Goal: Task Accomplishment & Management: Manage account settings

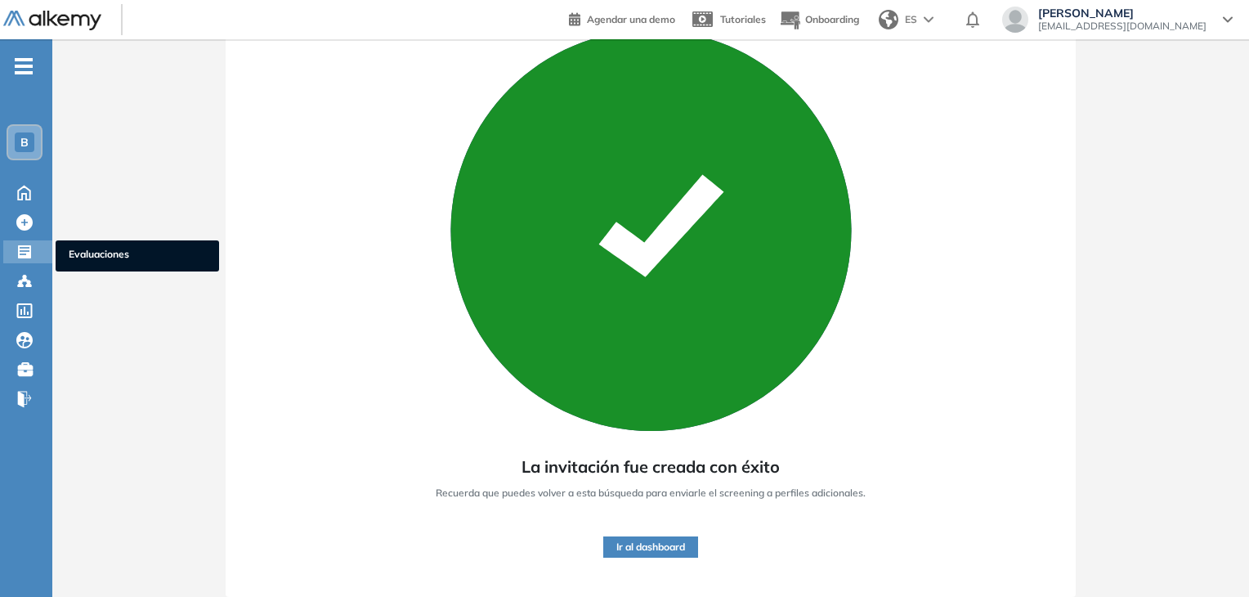
drag, startPoint x: 0, startPoint y: 0, endPoint x: 29, endPoint y: 249, distance: 251.1
click at [29, 249] on icon at bounding box center [24, 251] width 13 height 13
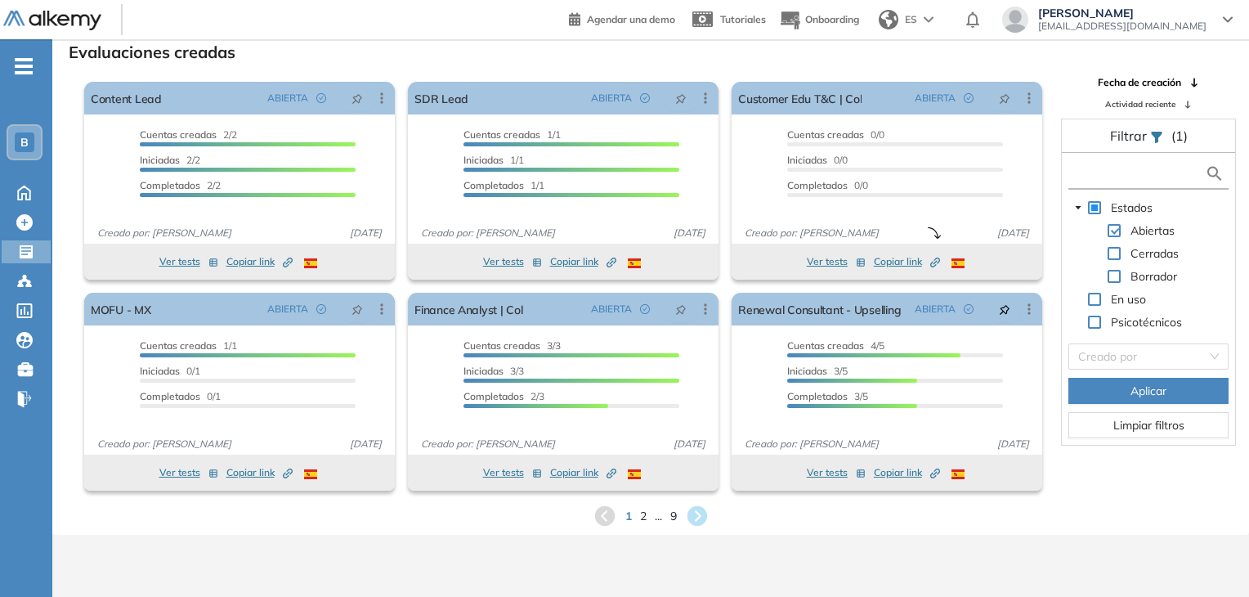
click at [1076, 168] on input "text" at bounding box center [1139, 173] width 132 height 17
type input "******"
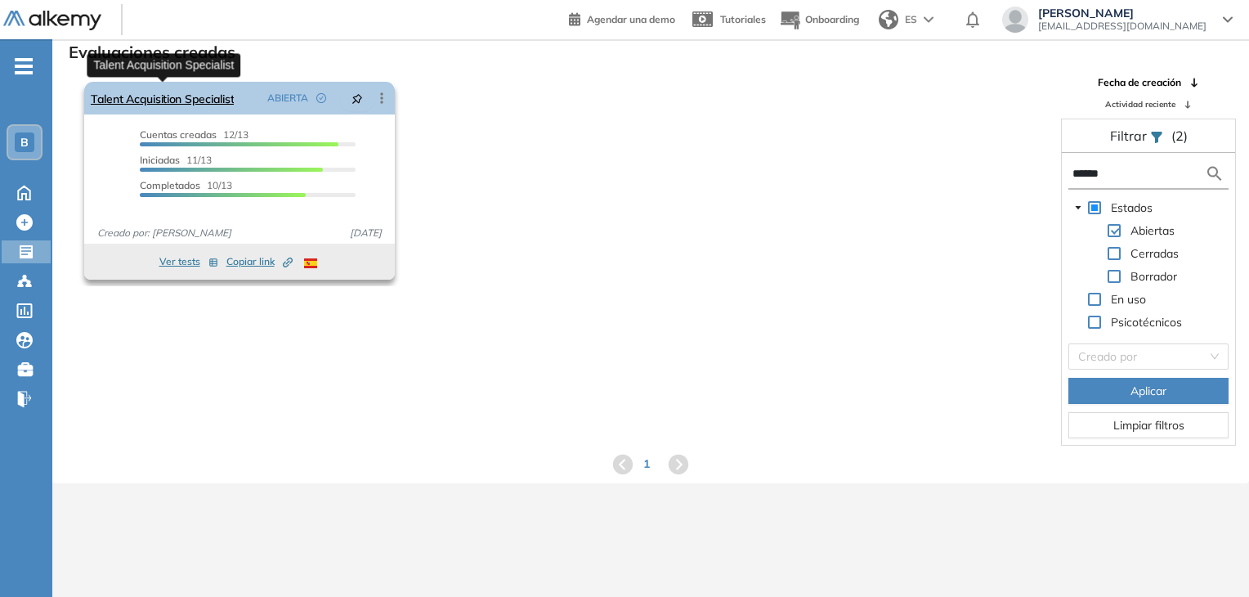
click at [200, 99] on link "Talent Acquisition Specialist" at bounding box center [162, 98] width 143 height 33
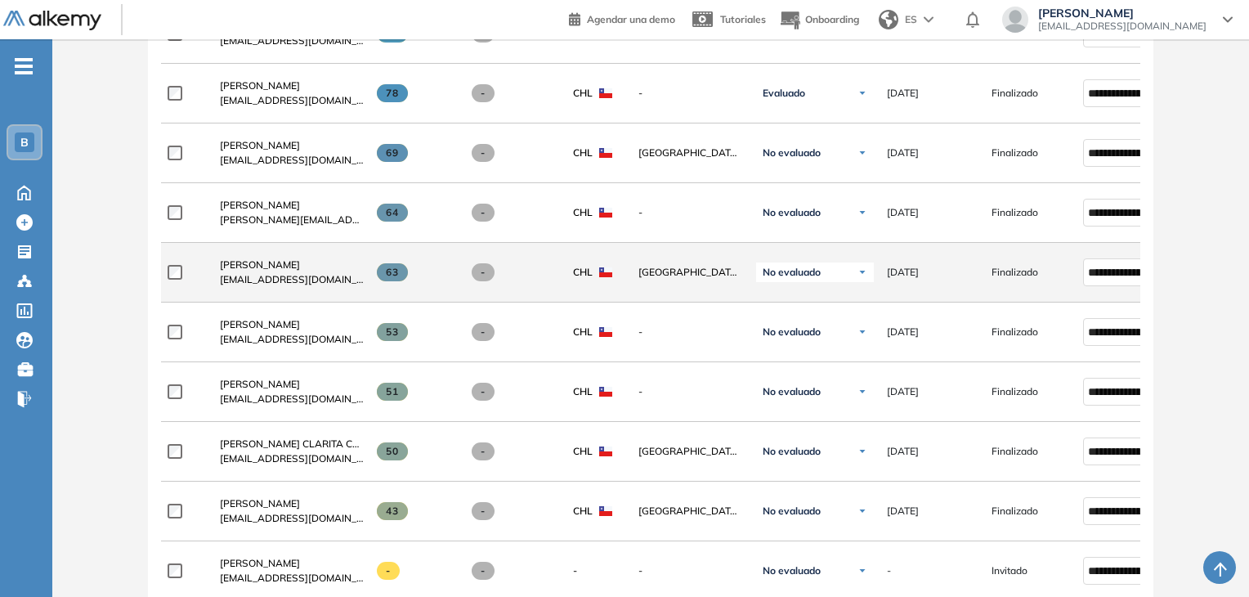
scroll to position [833, 0]
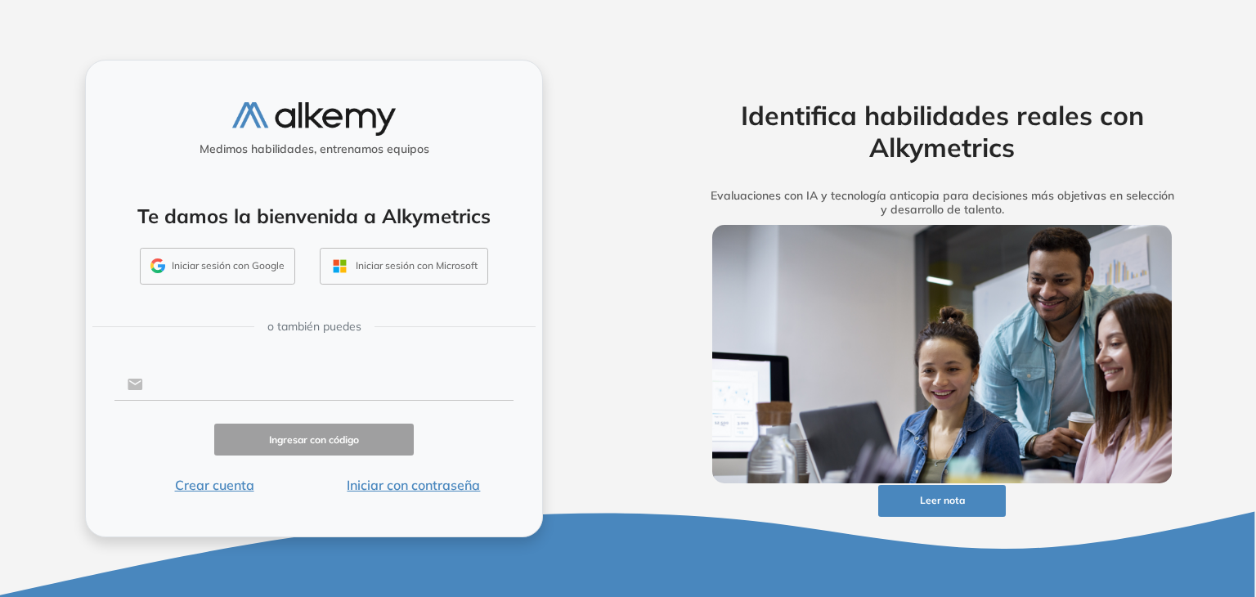
click at [335, 387] on input "text" at bounding box center [328, 384] width 370 height 31
type input "**********"
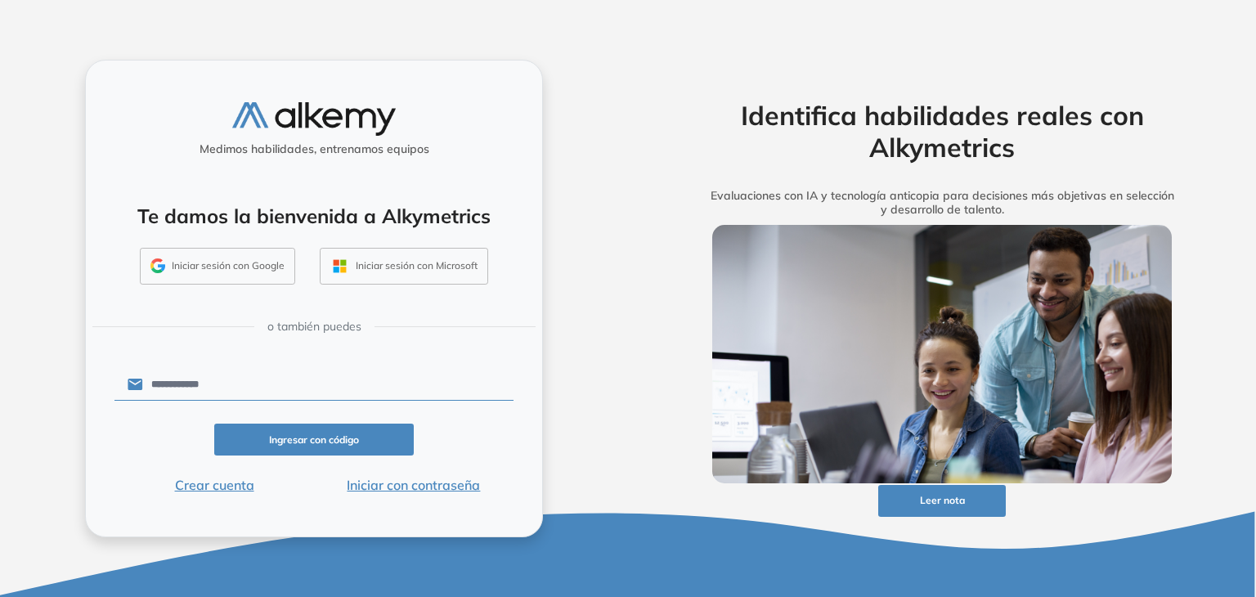
click at [415, 489] on button "Iniciar con contraseña" at bounding box center [414, 485] width 200 height 20
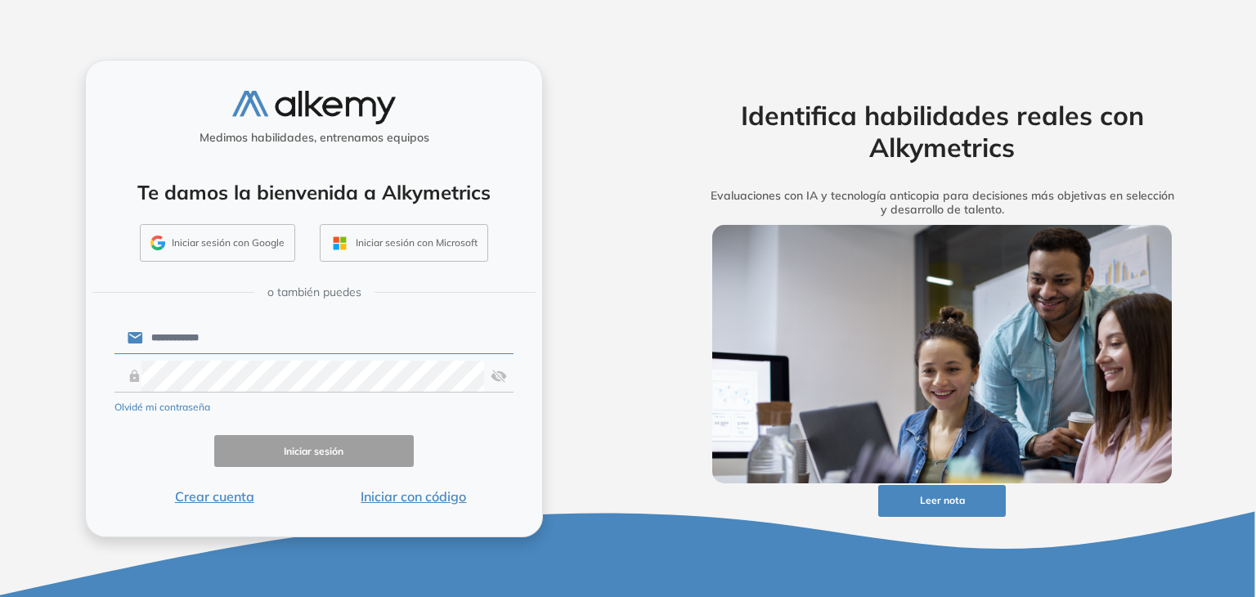
click at [366, 350] on input "**********" at bounding box center [328, 337] width 370 height 31
click at [366, 448] on button "Iniciar sesión" at bounding box center [314, 451] width 200 height 32
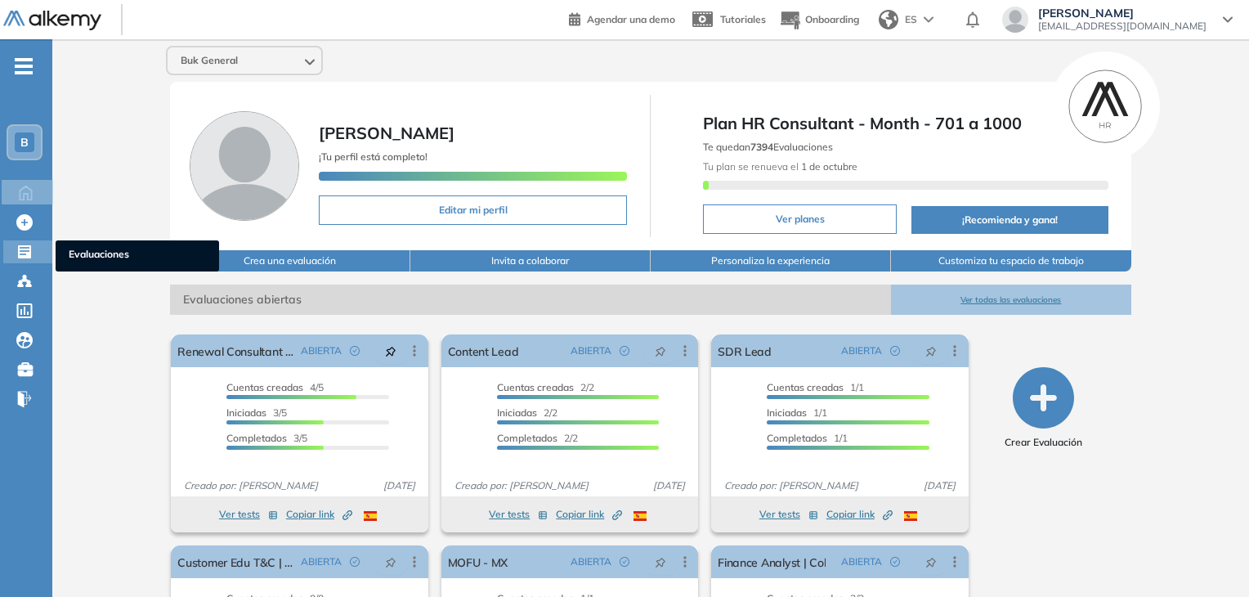
click at [31, 249] on icon at bounding box center [24, 252] width 16 height 16
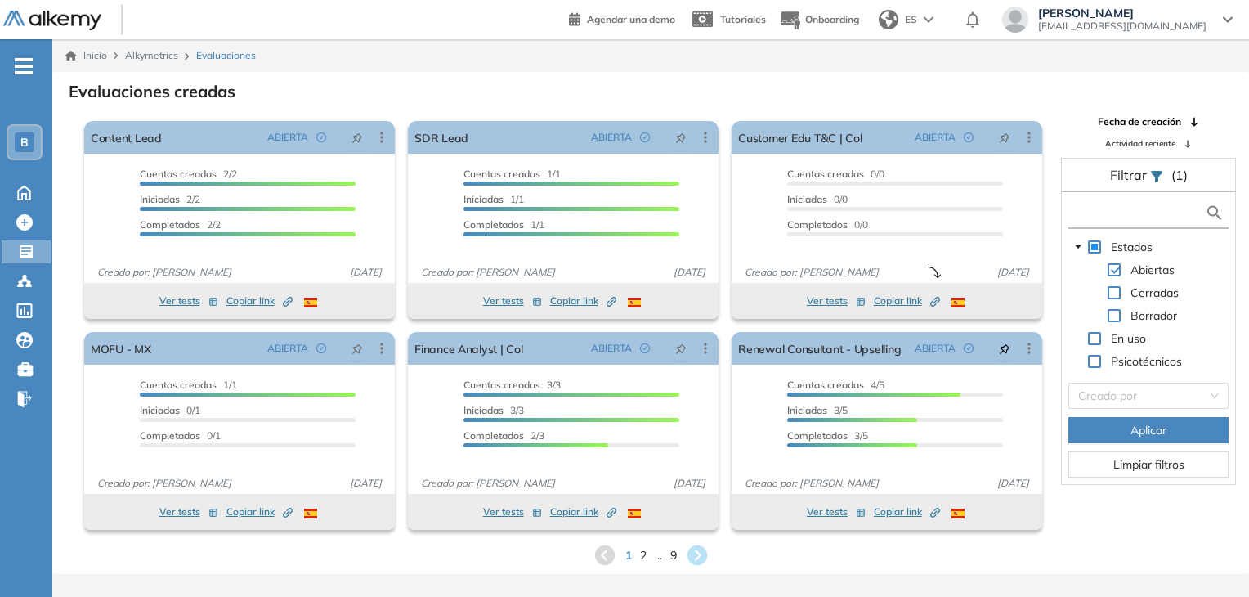
click at [1098, 214] on input "text" at bounding box center [1139, 212] width 132 height 17
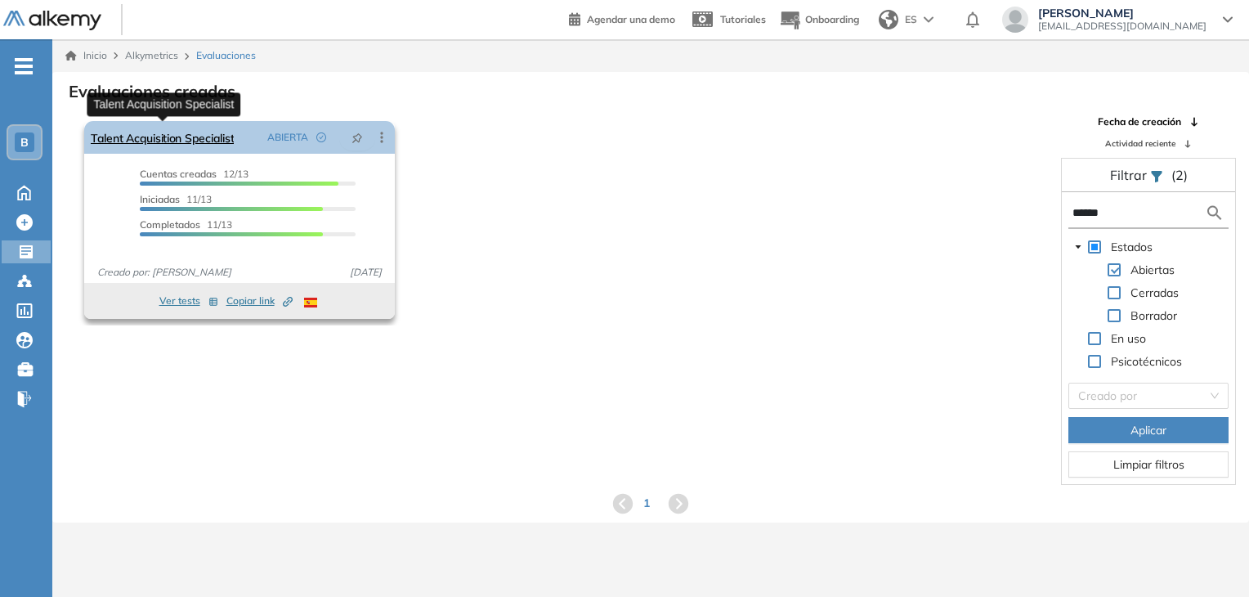
type input "******"
click at [213, 137] on link "Talent Acquisition Specialist" at bounding box center [162, 137] width 143 height 33
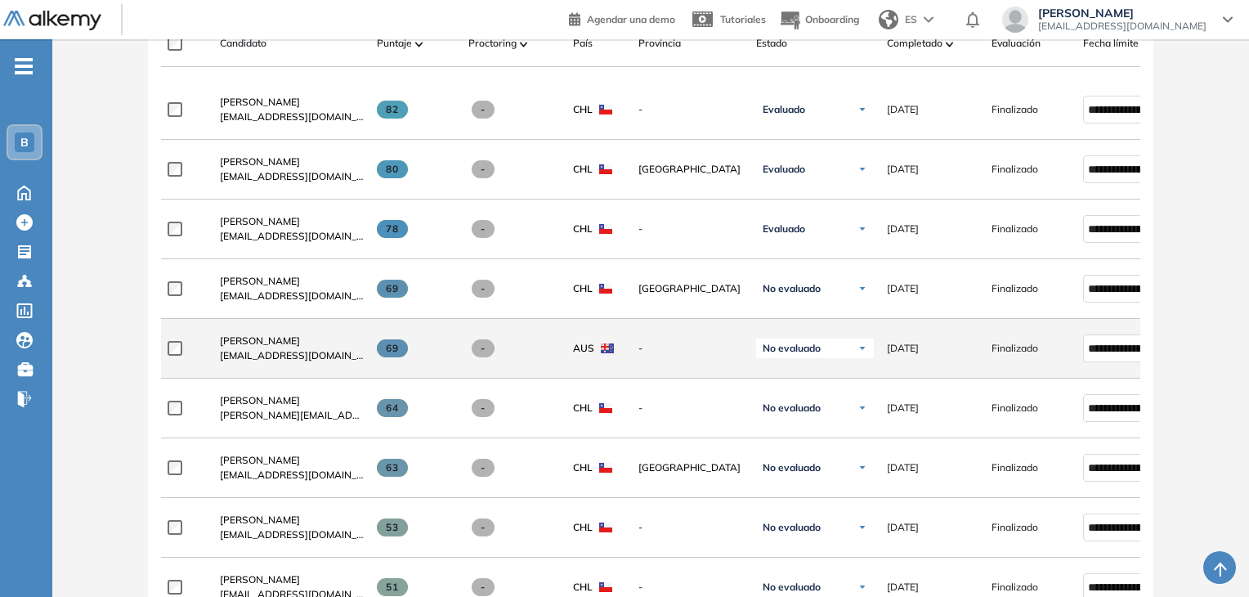
scroll to position [507, 0]
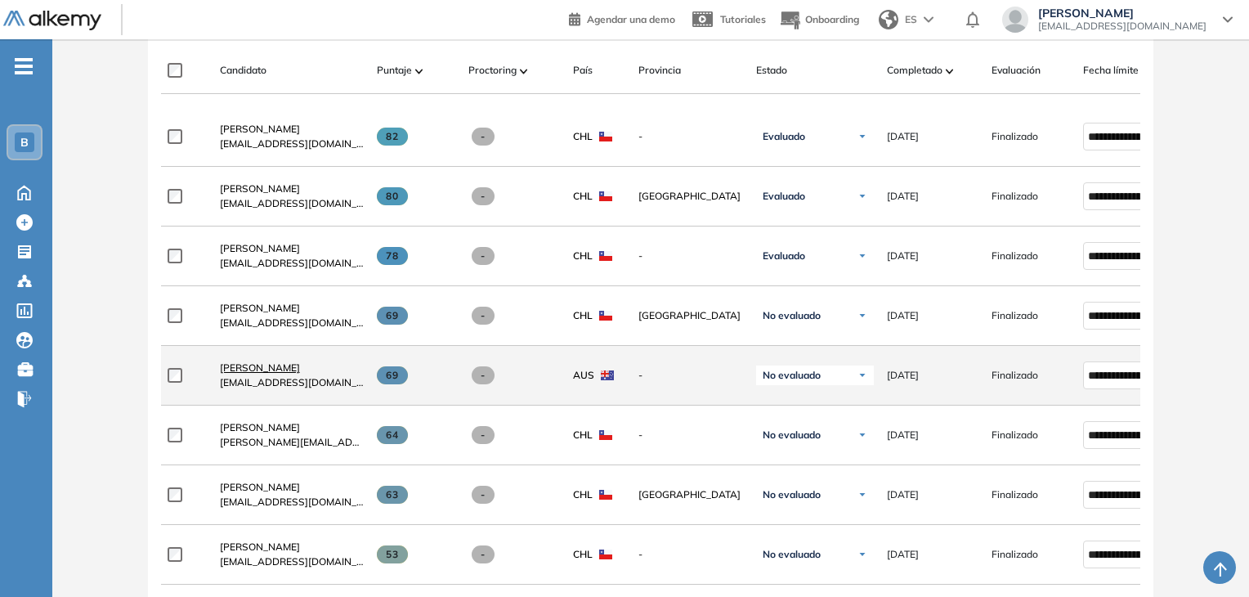
click at [261, 374] on span "[PERSON_NAME]" at bounding box center [260, 367] width 80 height 12
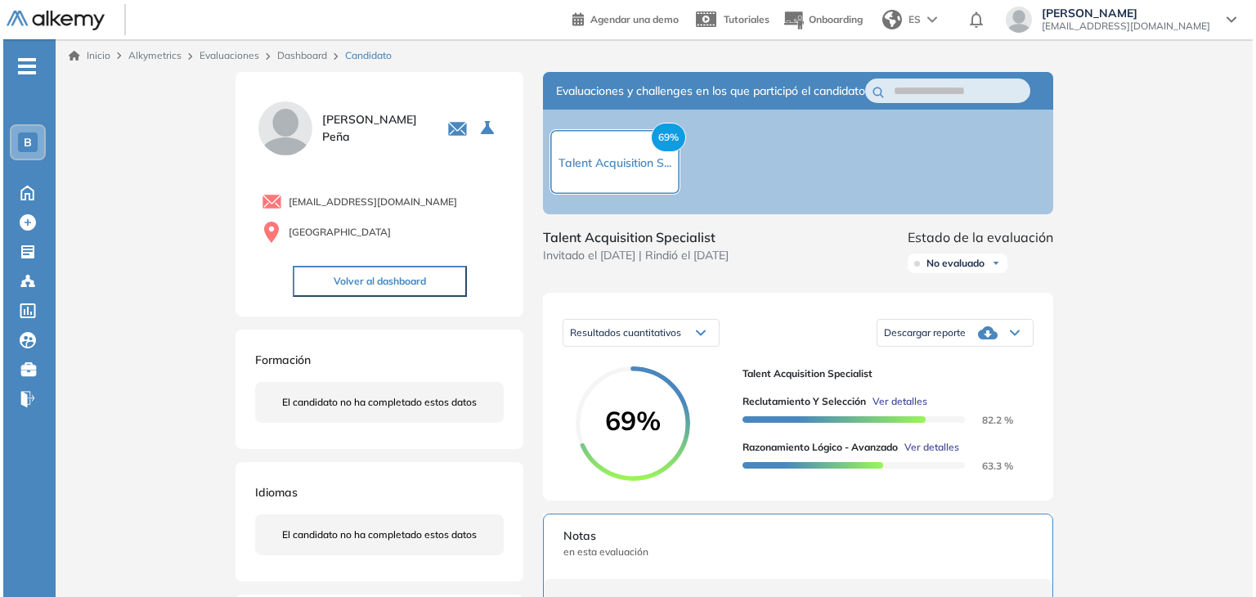
scroll to position [245, 0]
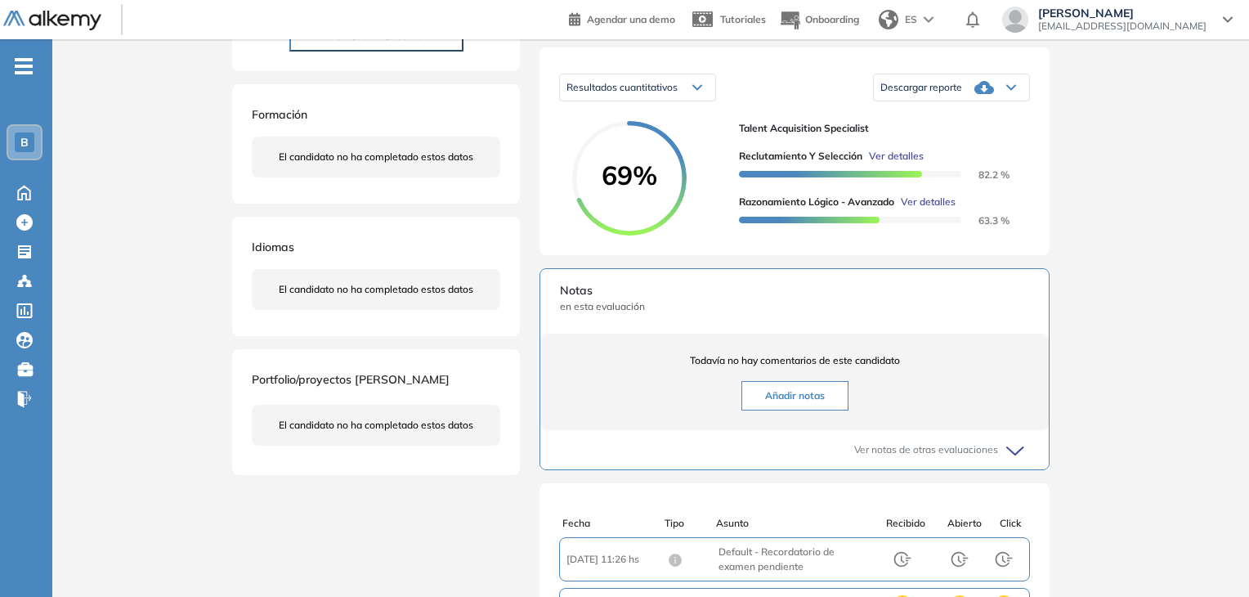
click at [890, 164] on span "Ver detalles" at bounding box center [896, 156] width 55 height 15
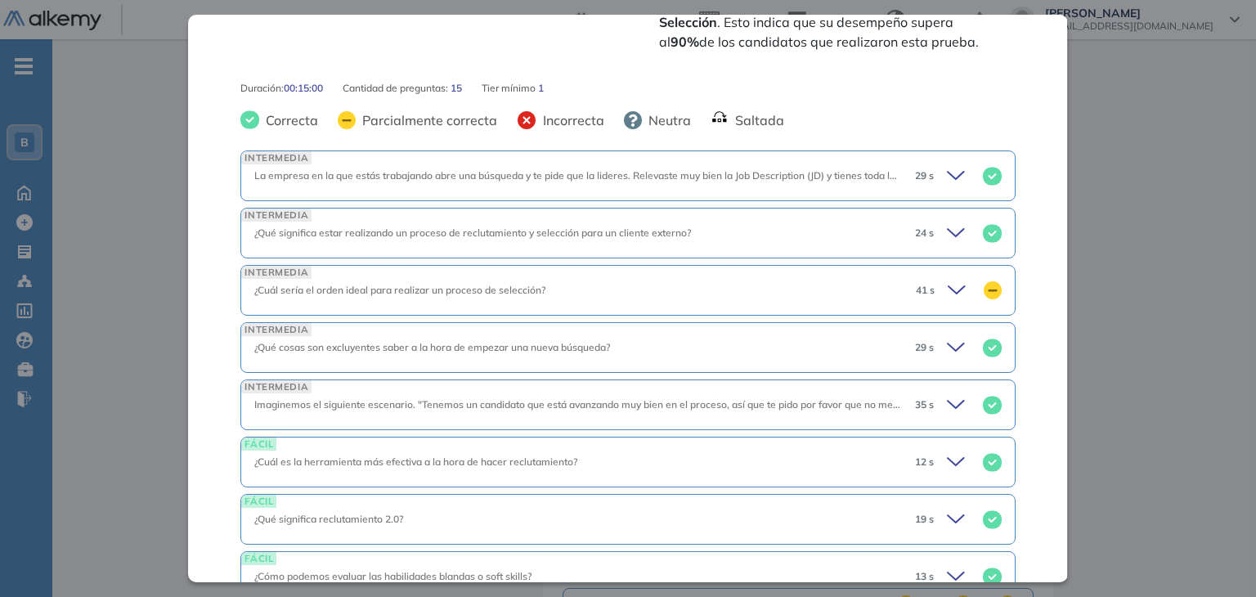
scroll to position [654, 0]
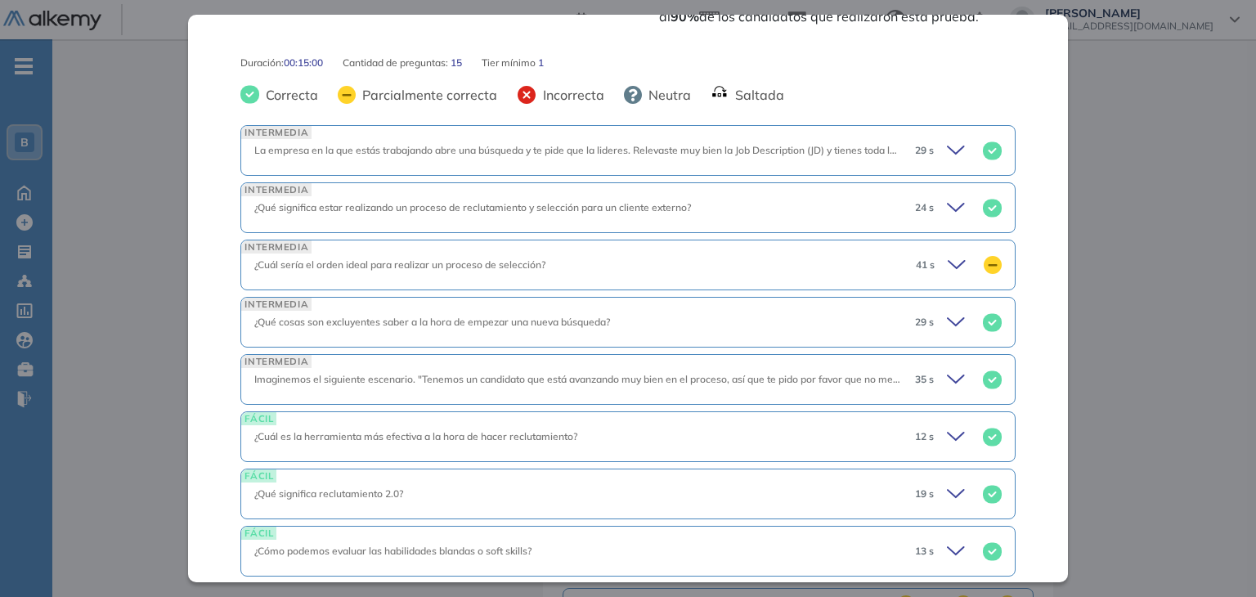
click at [952, 255] on icon at bounding box center [959, 264] width 23 height 23
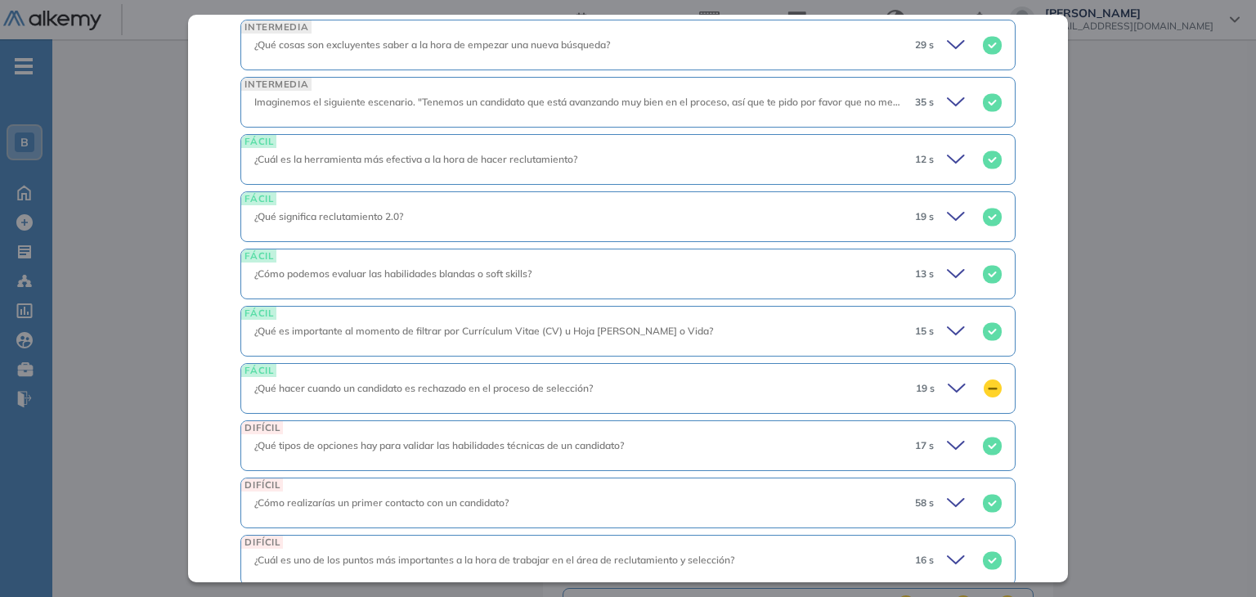
scroll to position [1472, 0]
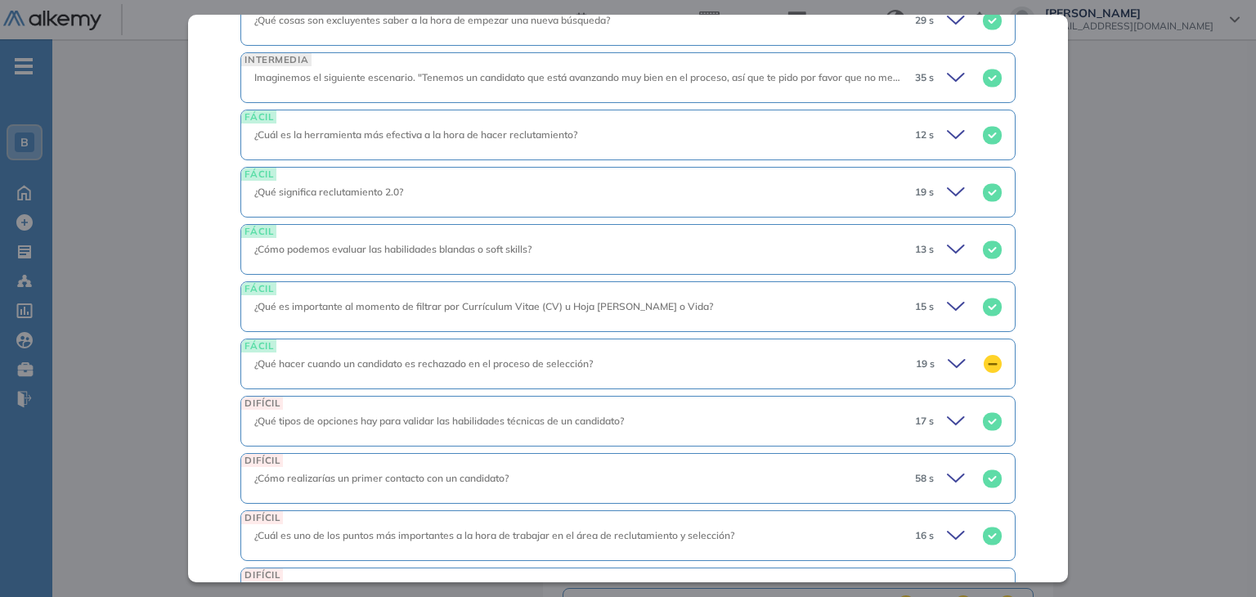
click at [791, 339] on div "FÁCIL ¿Qué hacer cuando un candidato es rechazado en el proceso de selección? 1…" at bounding box center [627, 364] width 774 height 51
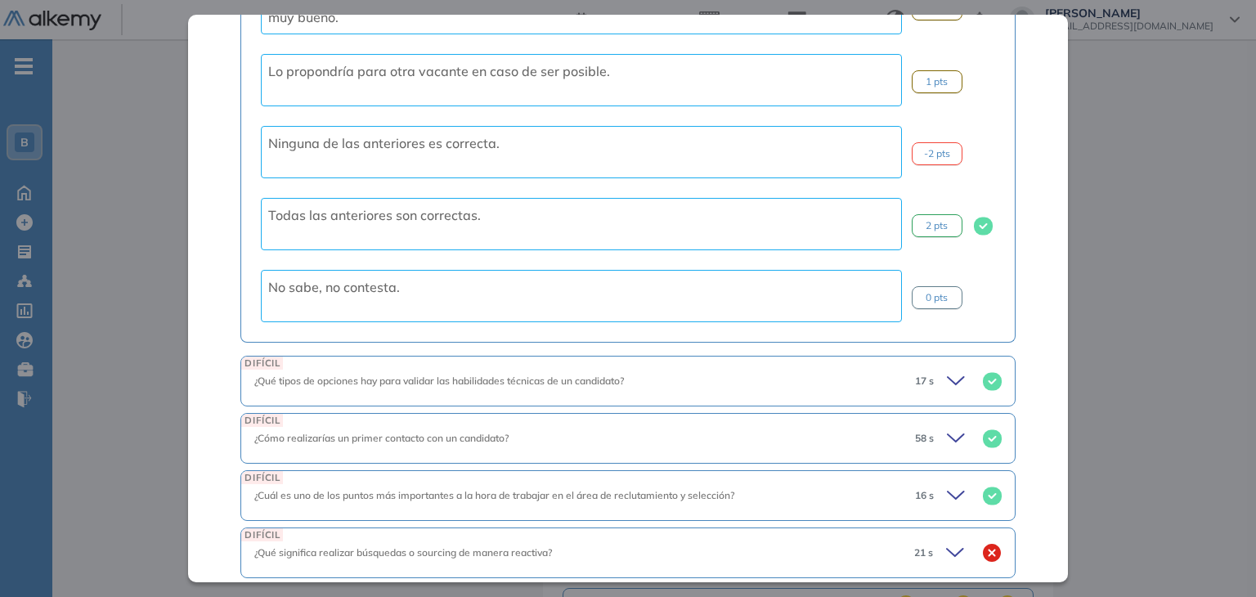
scroll to position [2126, 0]
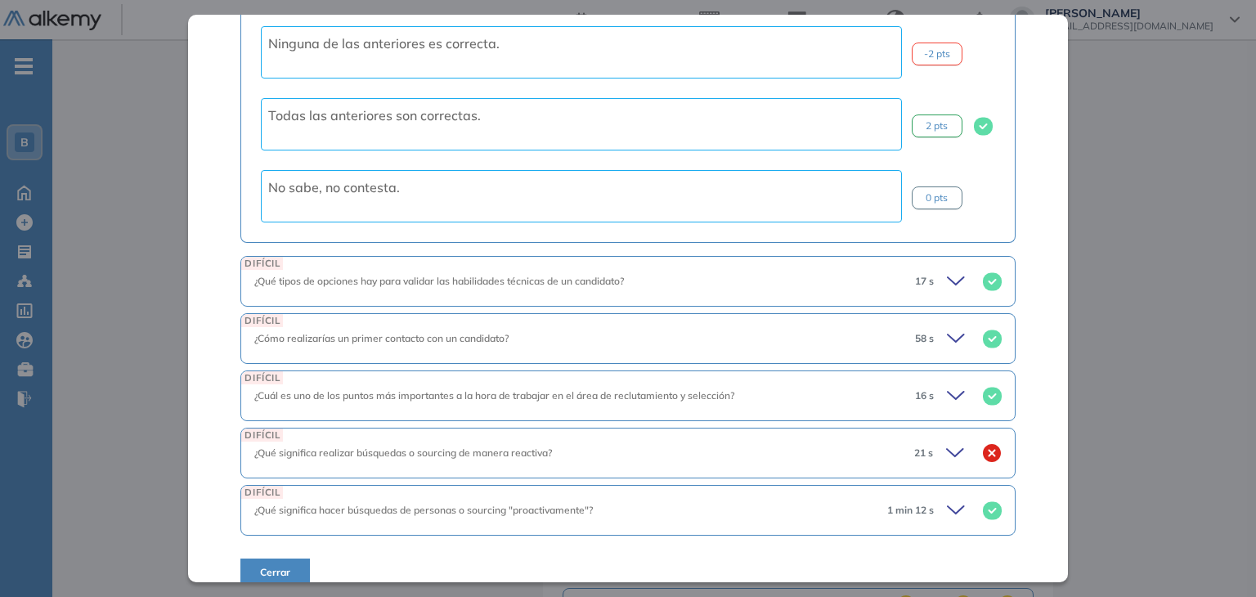
click at [858, 446] on div "¿Qué significa realizar búsquedas o sourcing de manera reactiva?" at bounding box center [577, 453] width 646 height 15
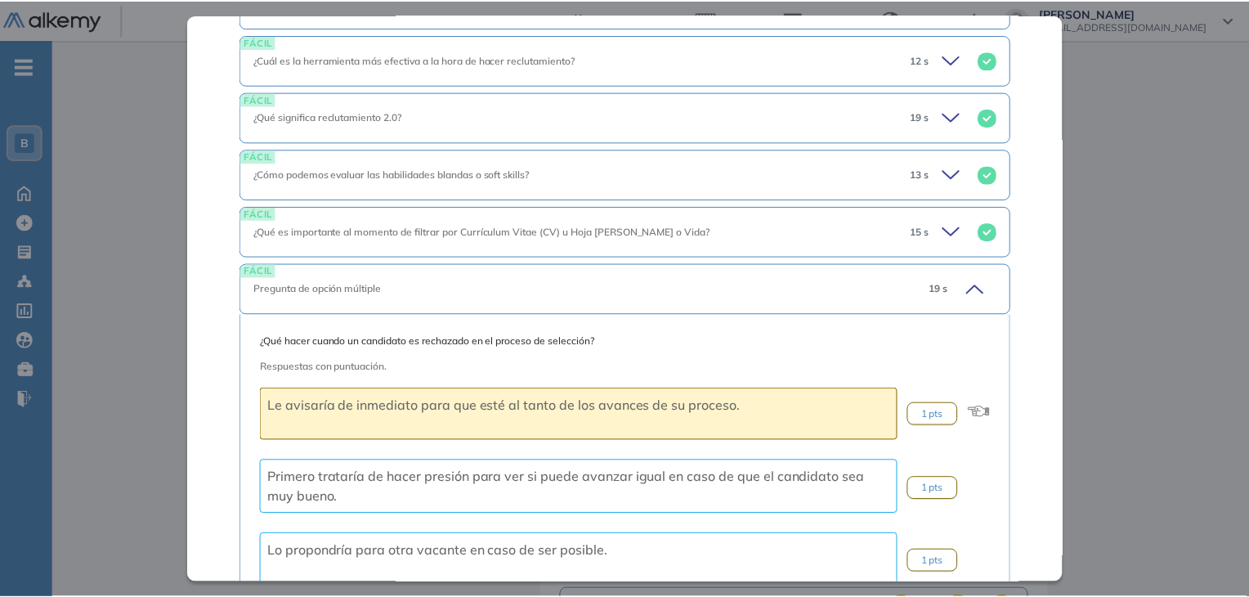
scroll to position [1167, 0]
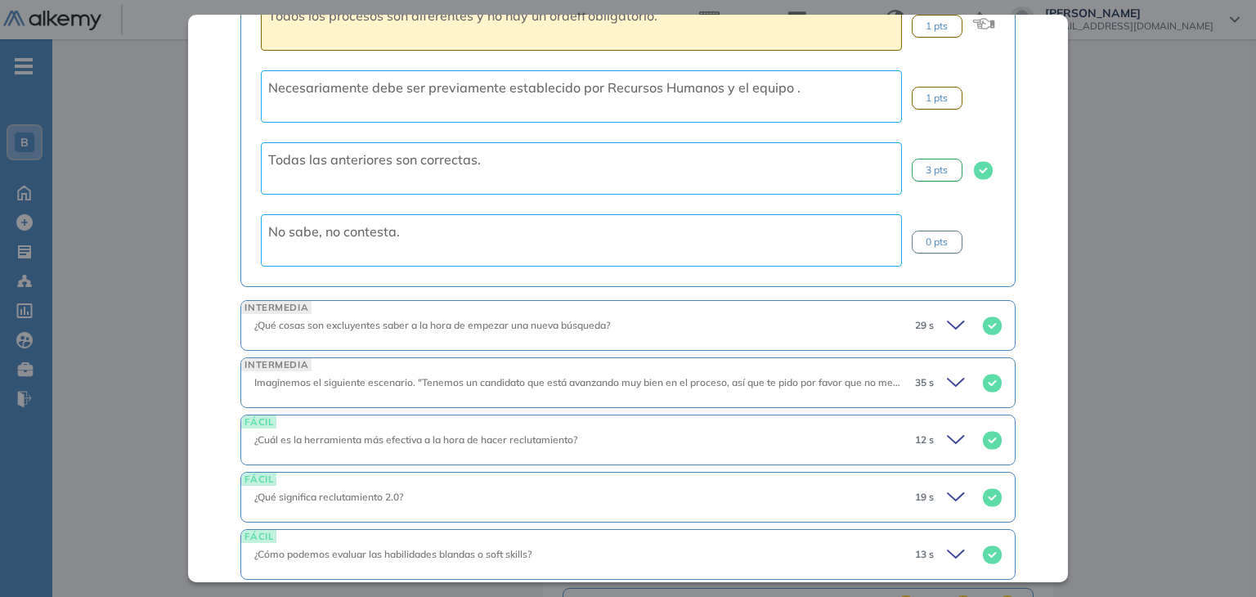
click at [1106, 226] on div "Inicio Alkymetrics Evaluaciones Dashboard Candidato Reclutamiento y Selección R…" at bounding box center [654, 324] width 1204 height 1061
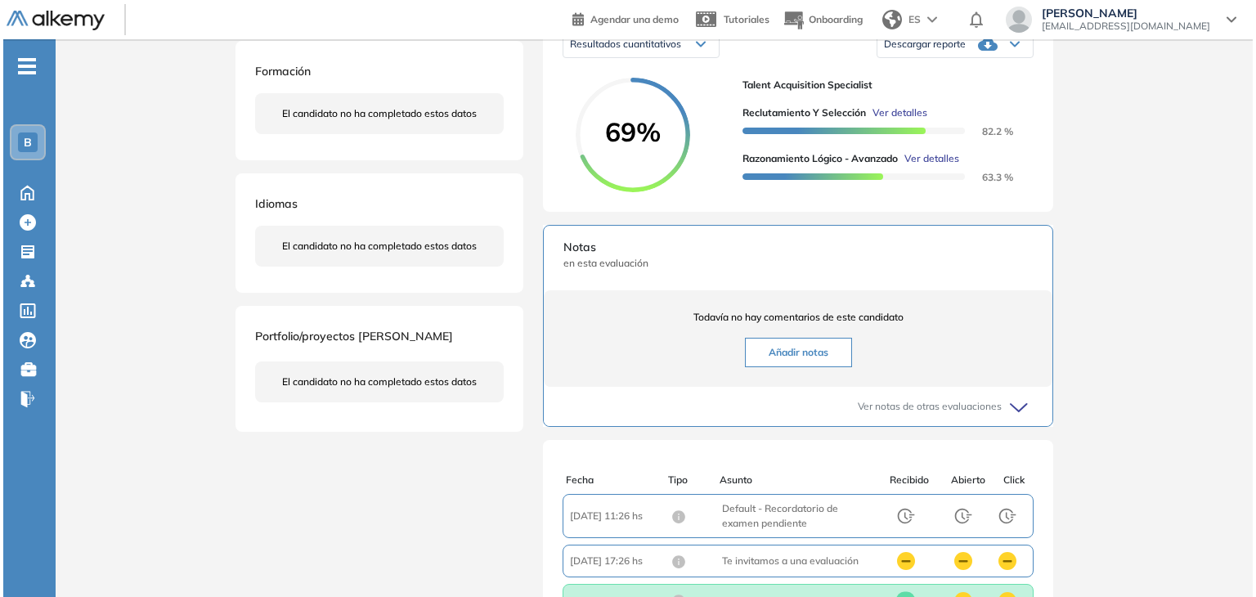
scroll to position [327, 0]
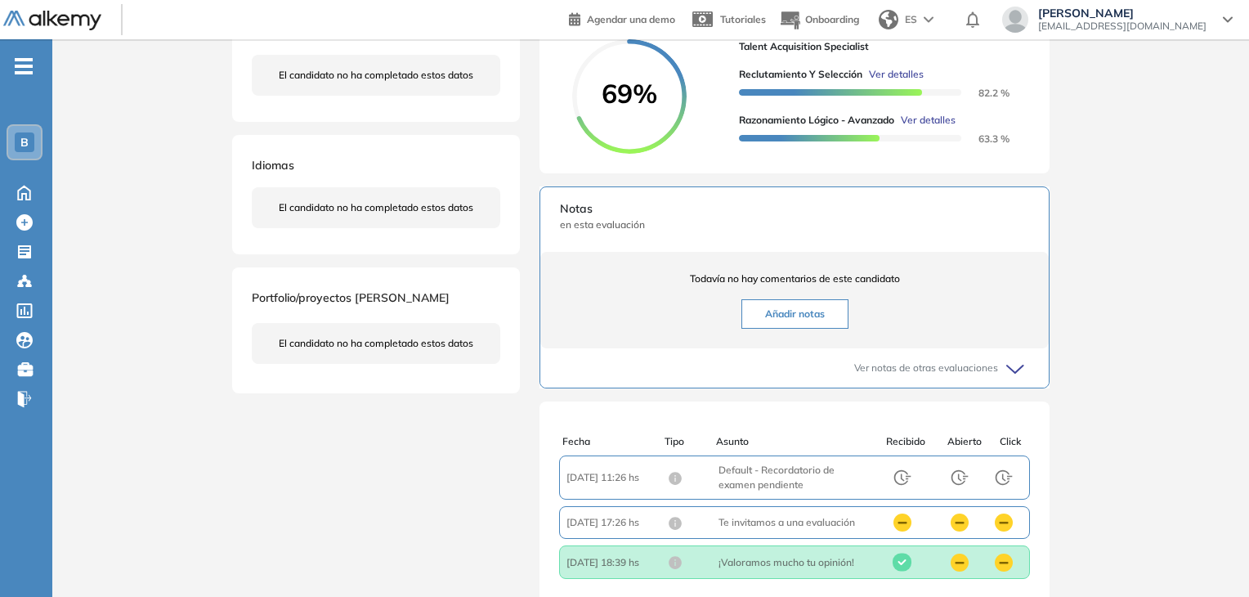
click at [930, 128] on span "Ver detalles" at bounding box center [928, 120] width 55 height 15
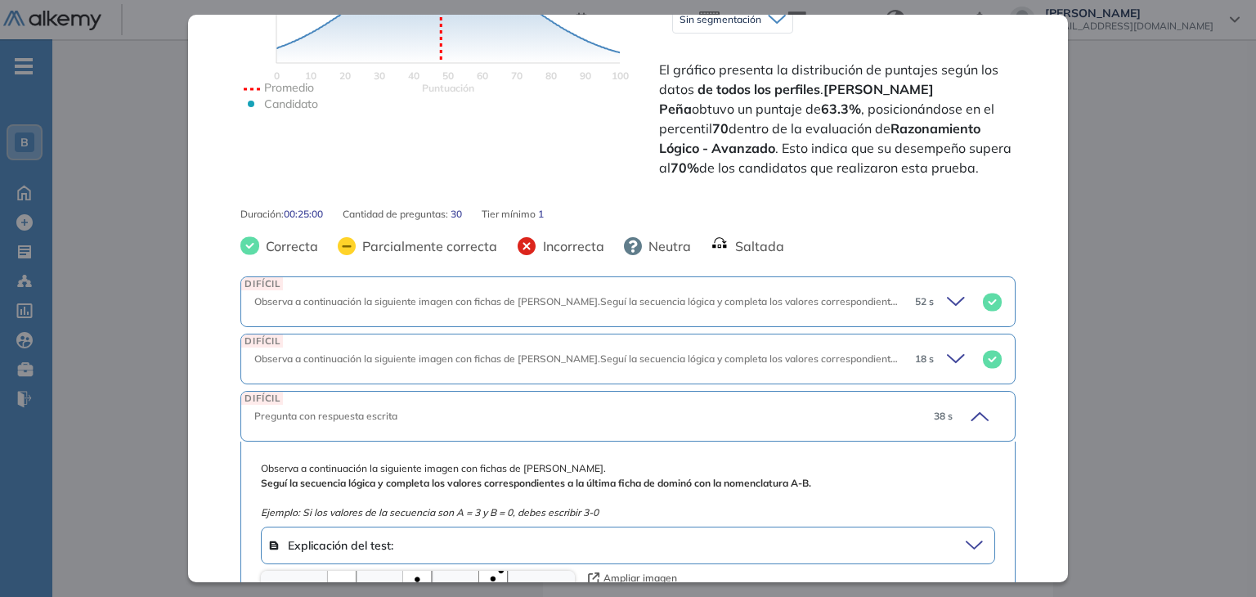
scroll to position [1199, 0]
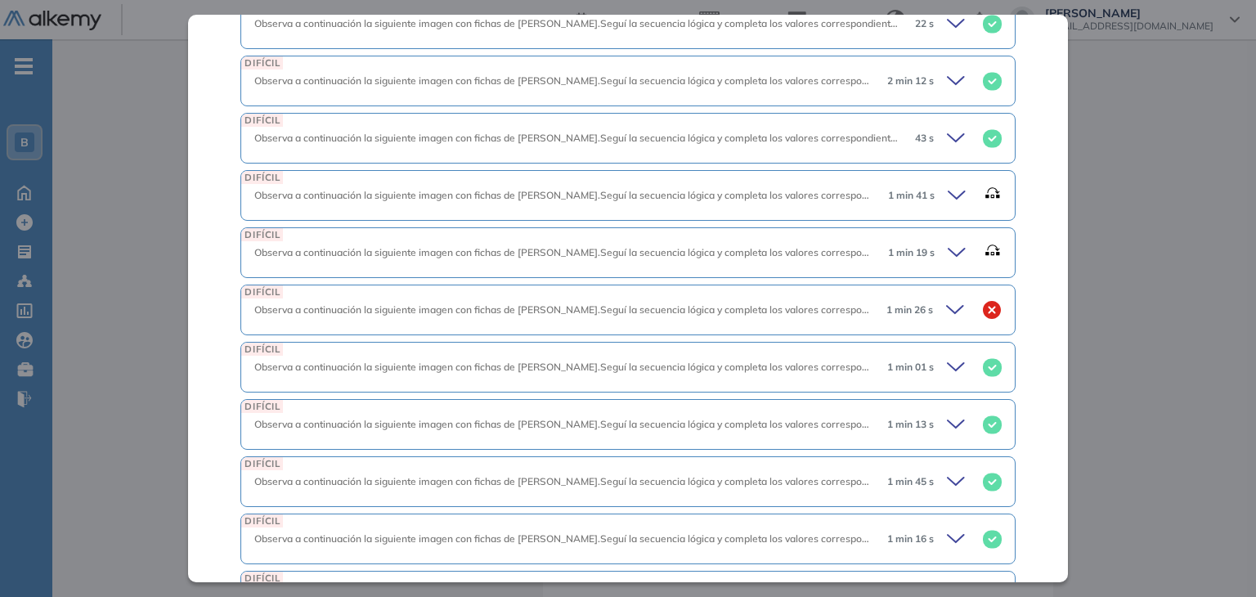
click at [932, 305] on div "1 min 26 s" at bounding box center [937, 309] width 128 height 23
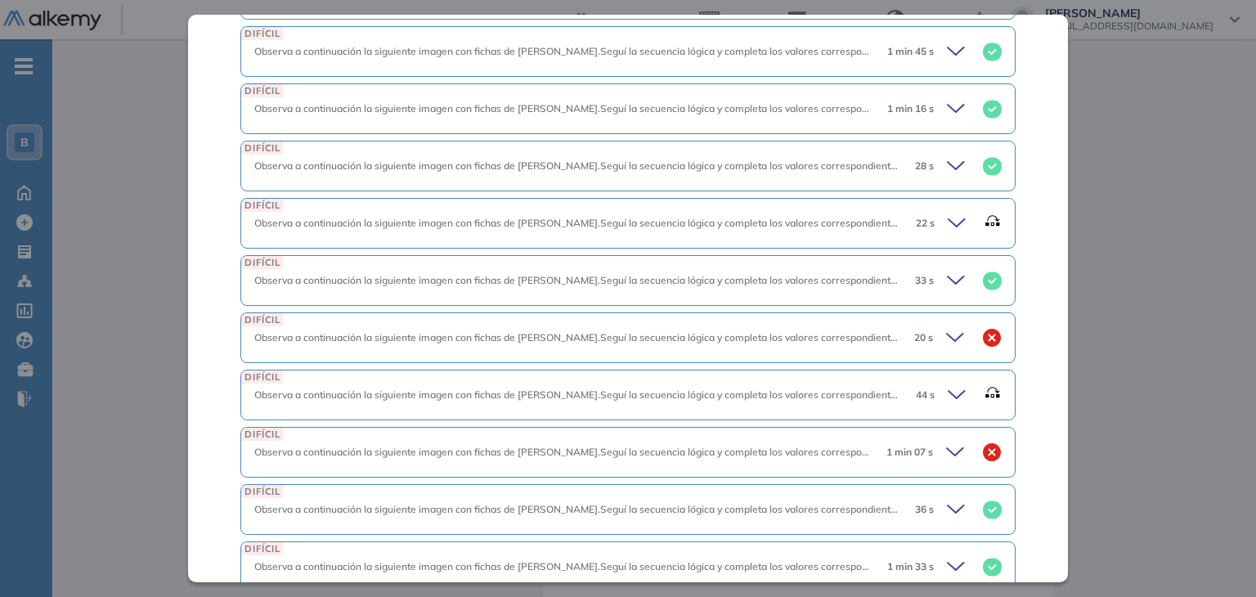
scroll to position [2098, 0]
click at [946, 334] on icon at bounding box center [957, 336] width 23 height 23
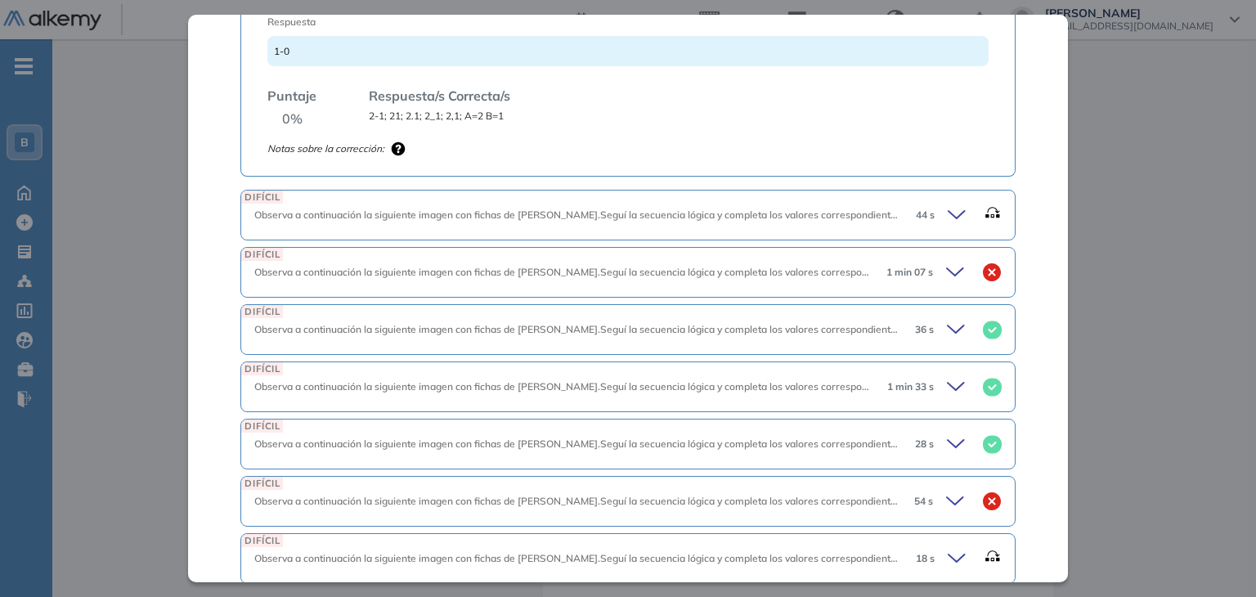
scroll to position [2916, 0]
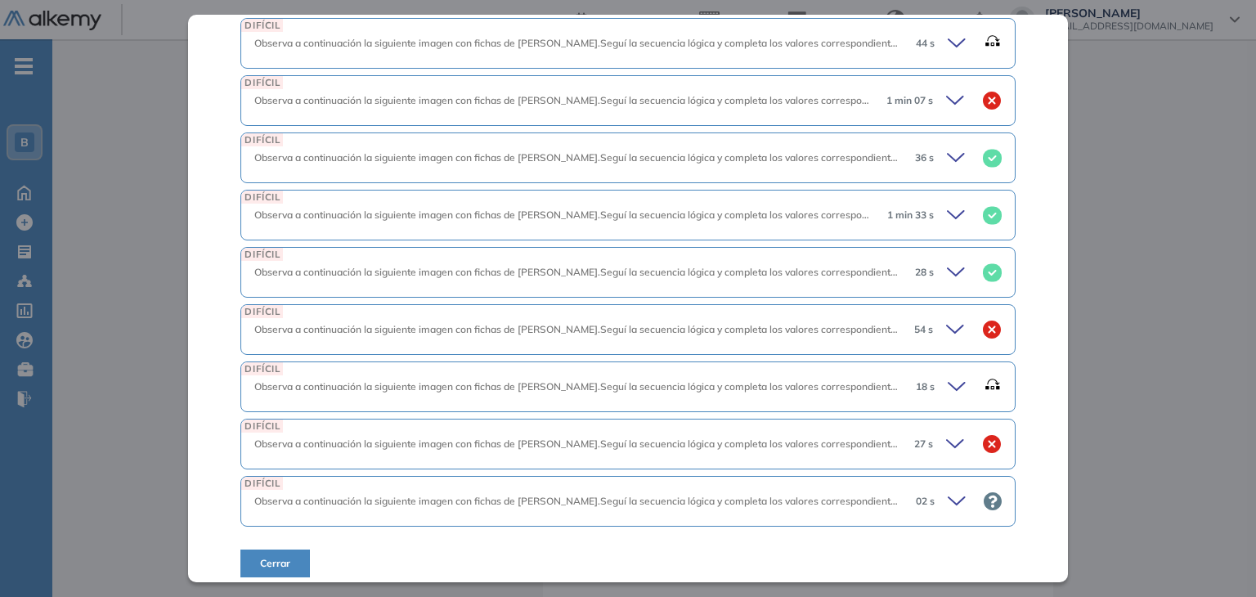
click at [946, 96] on icon at bounding box center [957, 100] width 23 height 23
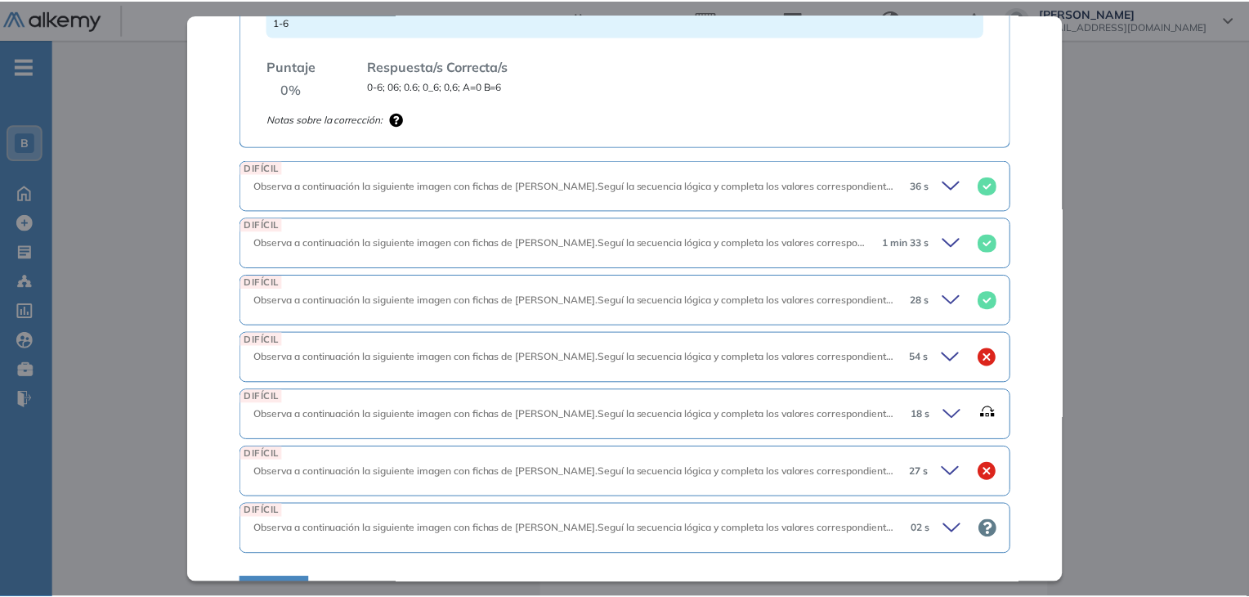
scroll to position [3385, 0]
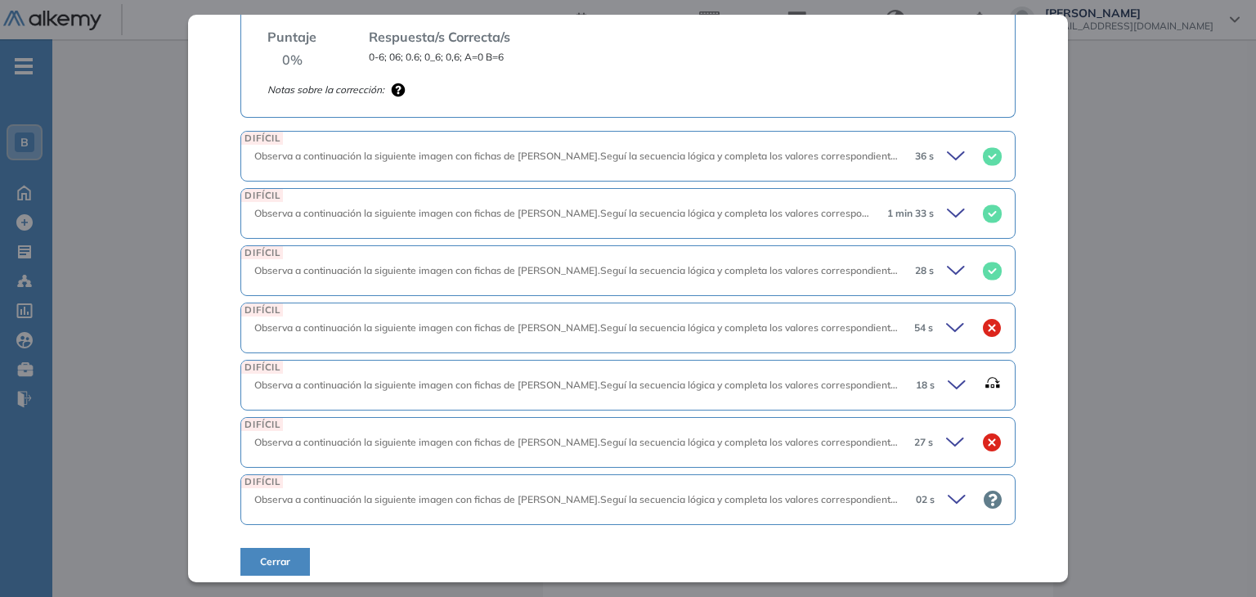
click at [1158, 407] on div "Inicio Alkymetrics Evaluaciones Dashboard Candidato Razonamiento Lógico - Avanz…" at bounding box center [654, 242] width 1204 height 1061
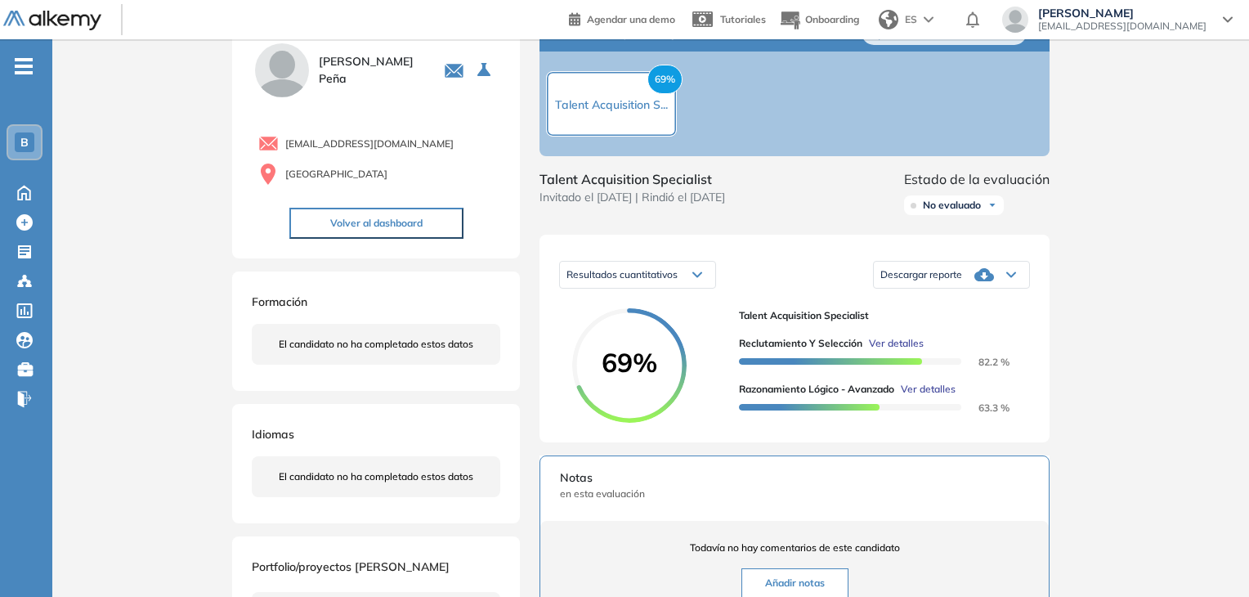
scroll to position [0, 0]
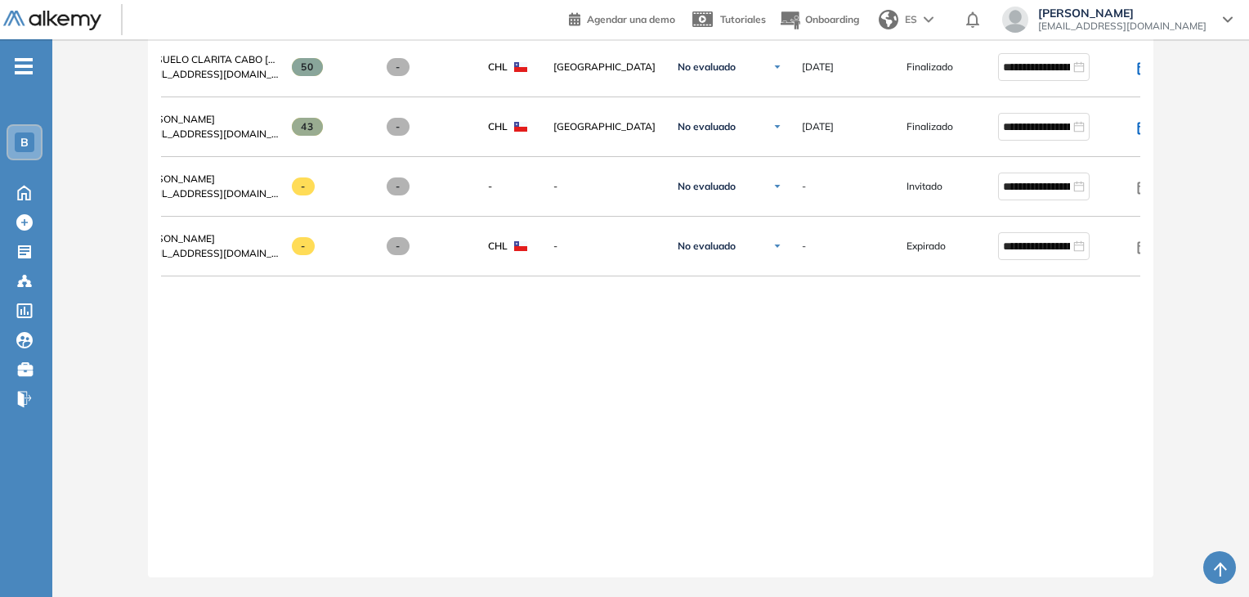
scroll to position [0, 95]
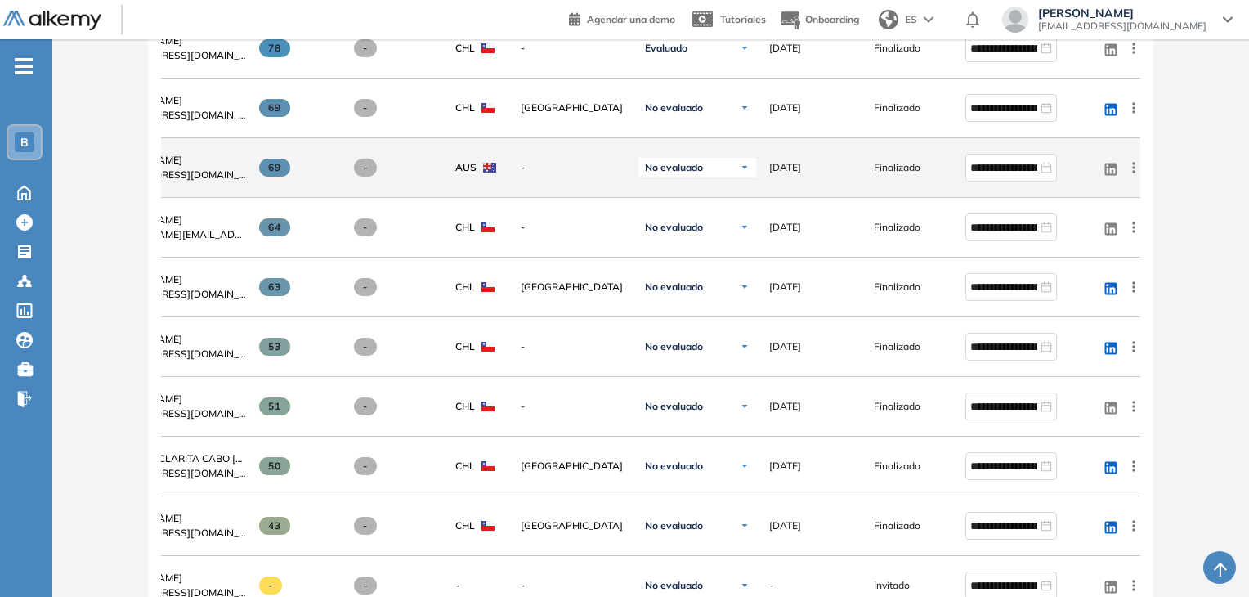
click at [1132, 173] on icon at bounding box center [1133, 167] width 2 height 11
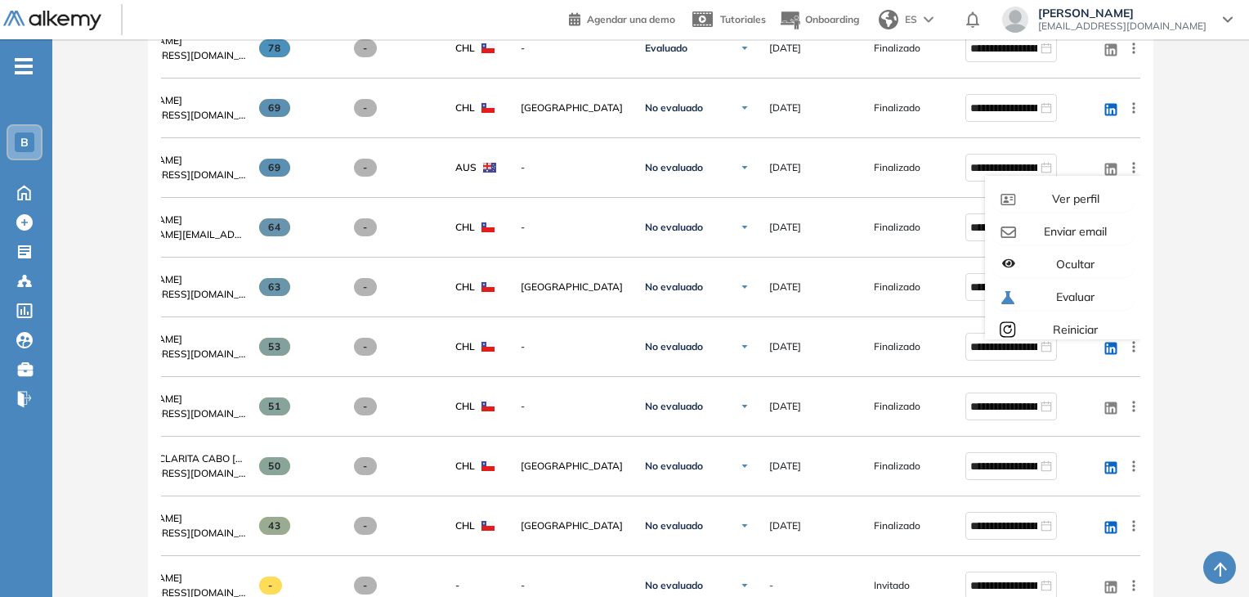
click at [1176, 389] on div "Evaluación : Talent Acquisition Specialist Abierta Ver evaluación Cerrar evalua…" at bounding box center [651, 176] width 1184 height 1639
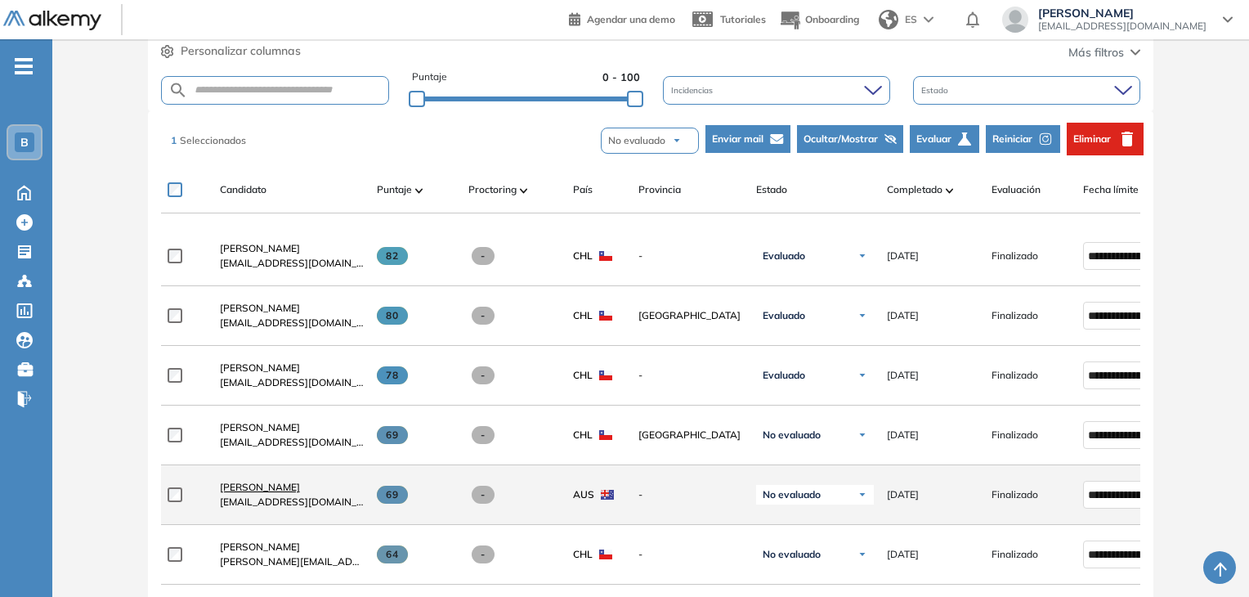
click at [262, 492] on span "[PERSON_NAME]" at bounding box center [260, 487] width 80 height 12
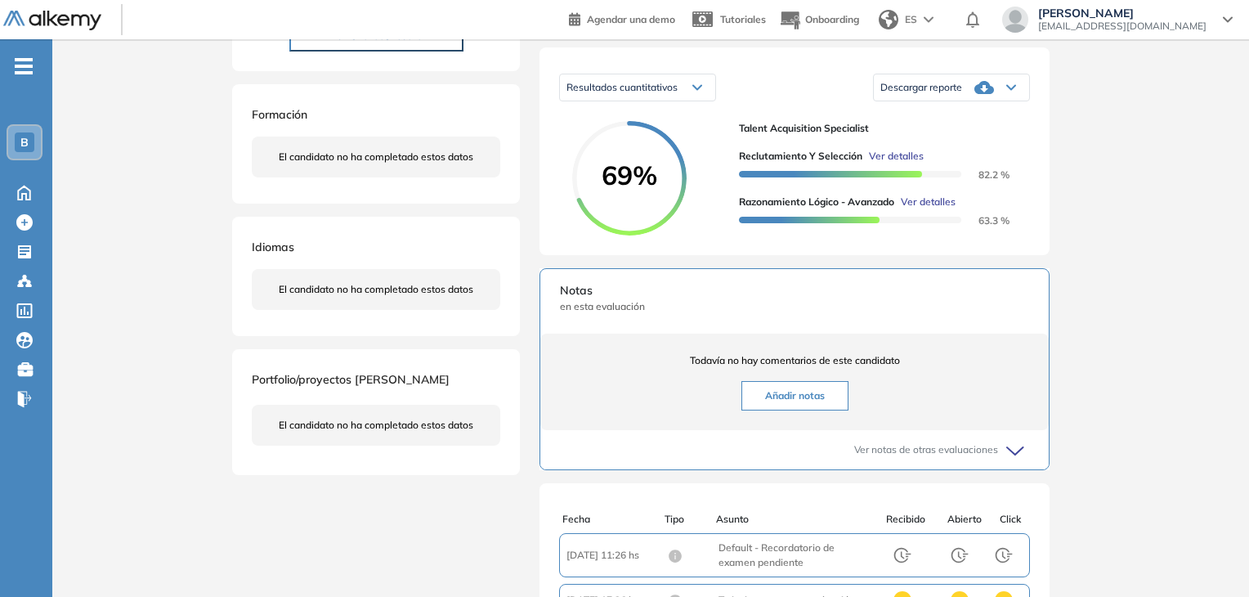
click at [931, 209] on span "Ver detalles" at bounding box center [928, 202] width 55 height 15
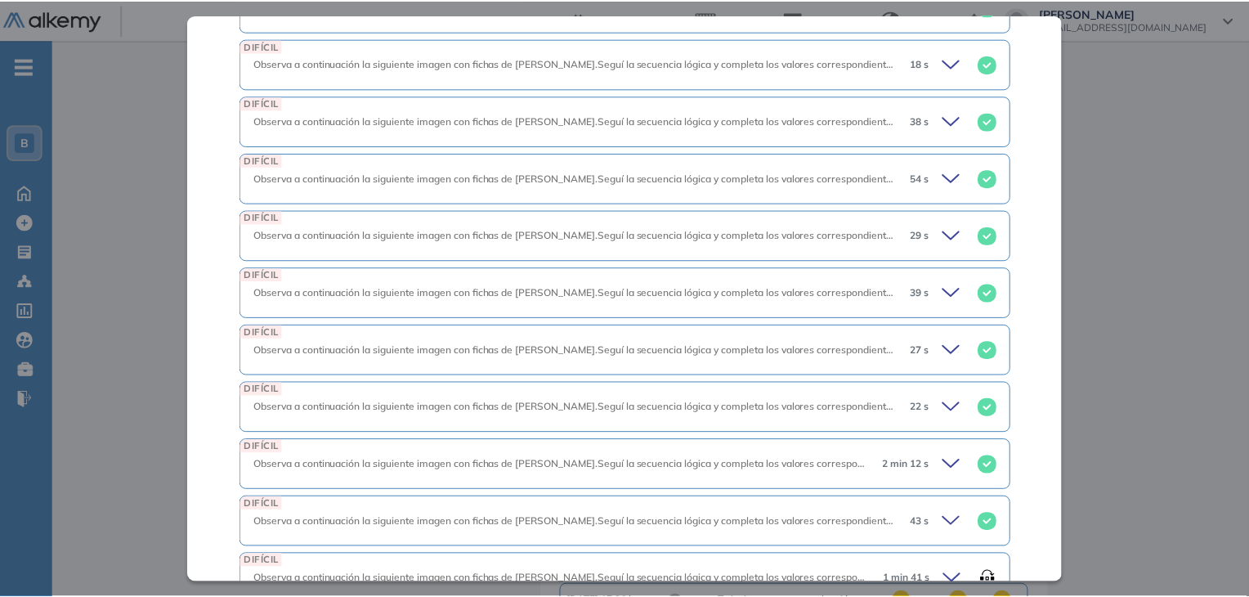
scroll to position [818, 0]
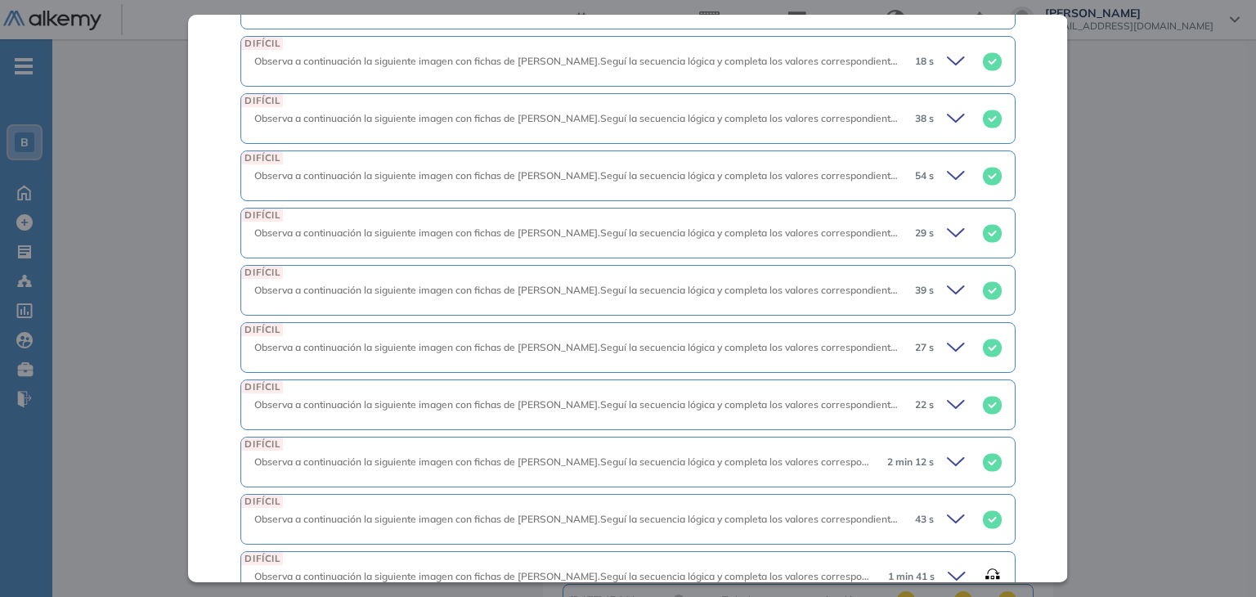
click at [1104, 391] on div "Inicio Alkymetrics Evaluaciones Dashboard Candidato Razonamiento Lógico - Avanz…" at bounding box center [654, 324] width 1204 height 1061
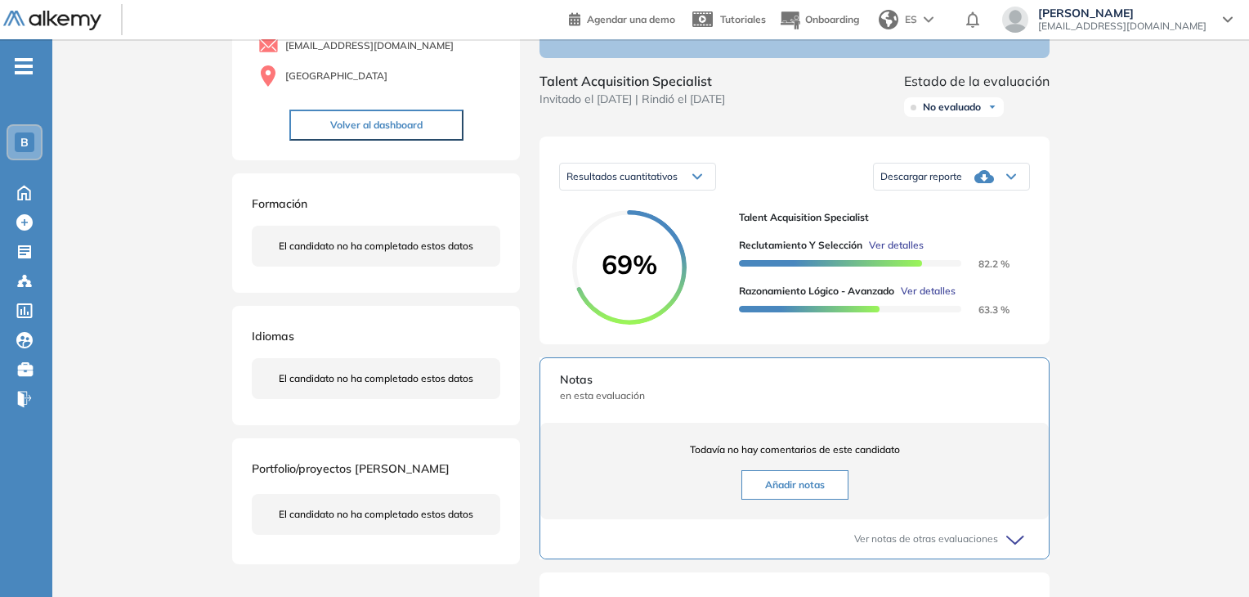
scroll to position [0, 0]
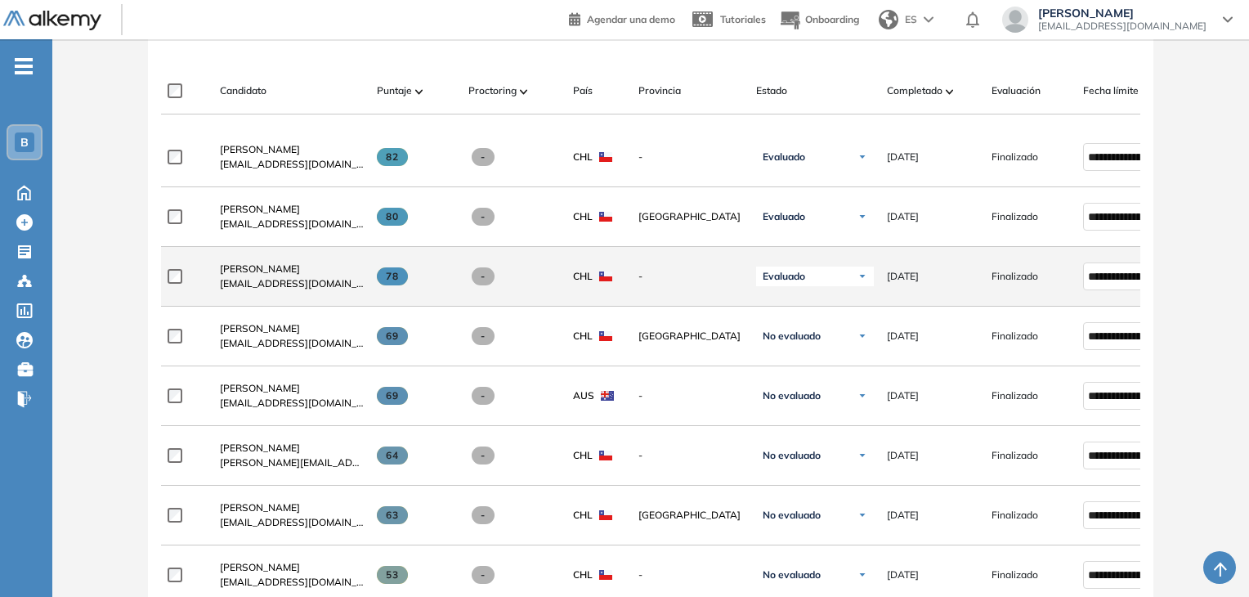
scroll to position [506, 0]
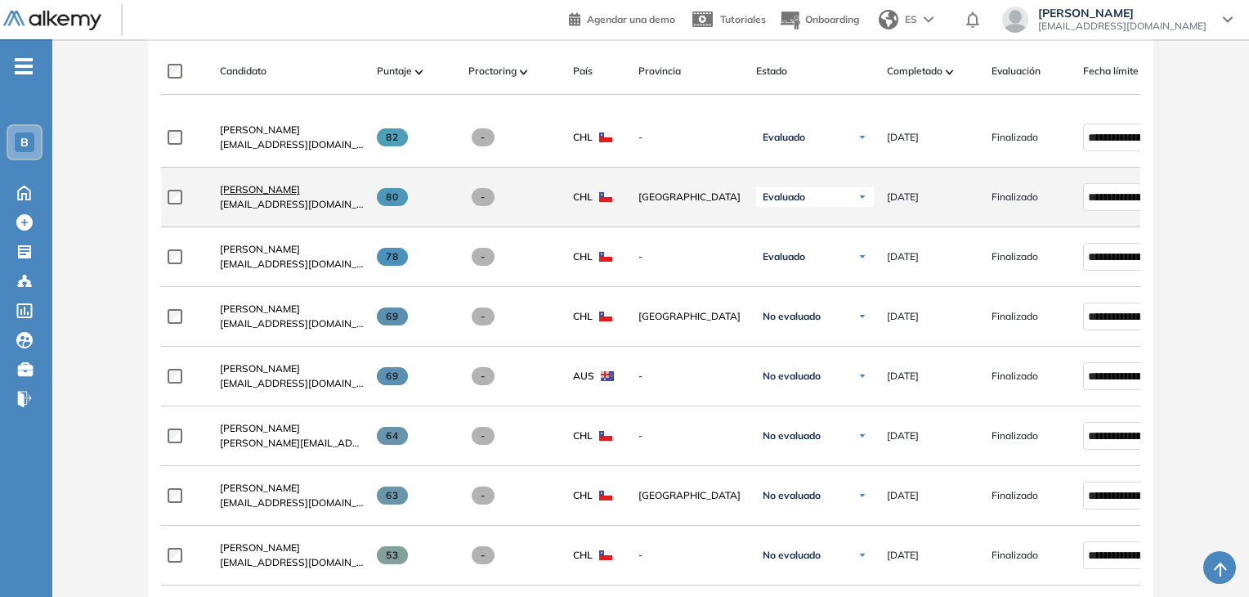
click at [258, 195] on span "Francisca Cerda" at bounding box center [260, 189] width 80 height 12
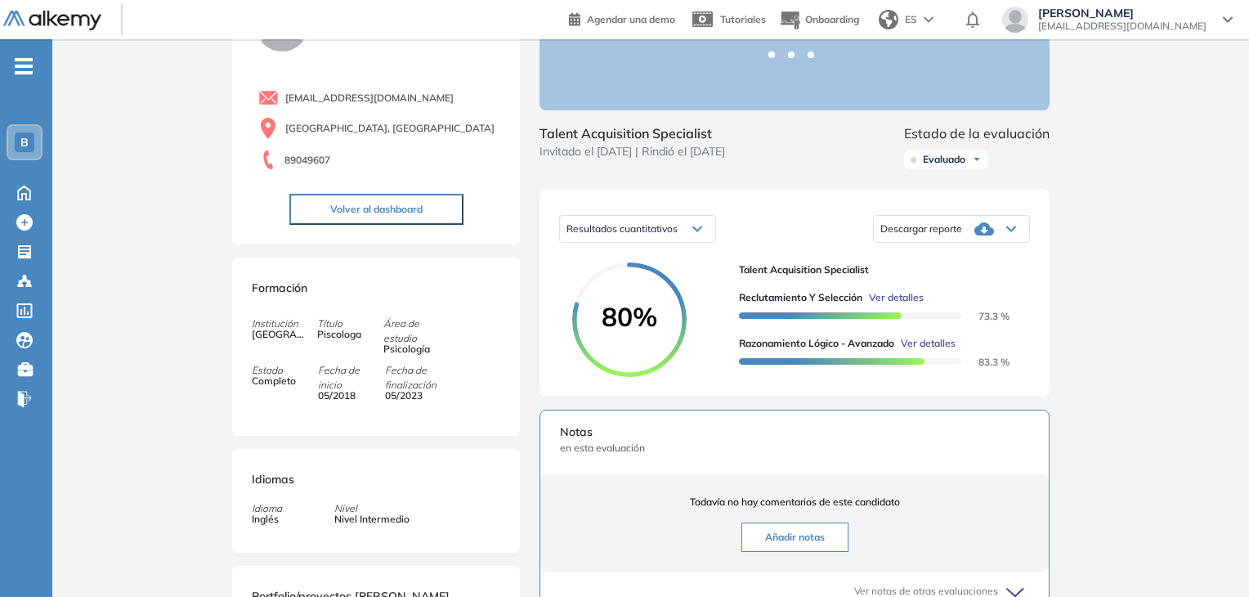
scroll to position [245, 0]
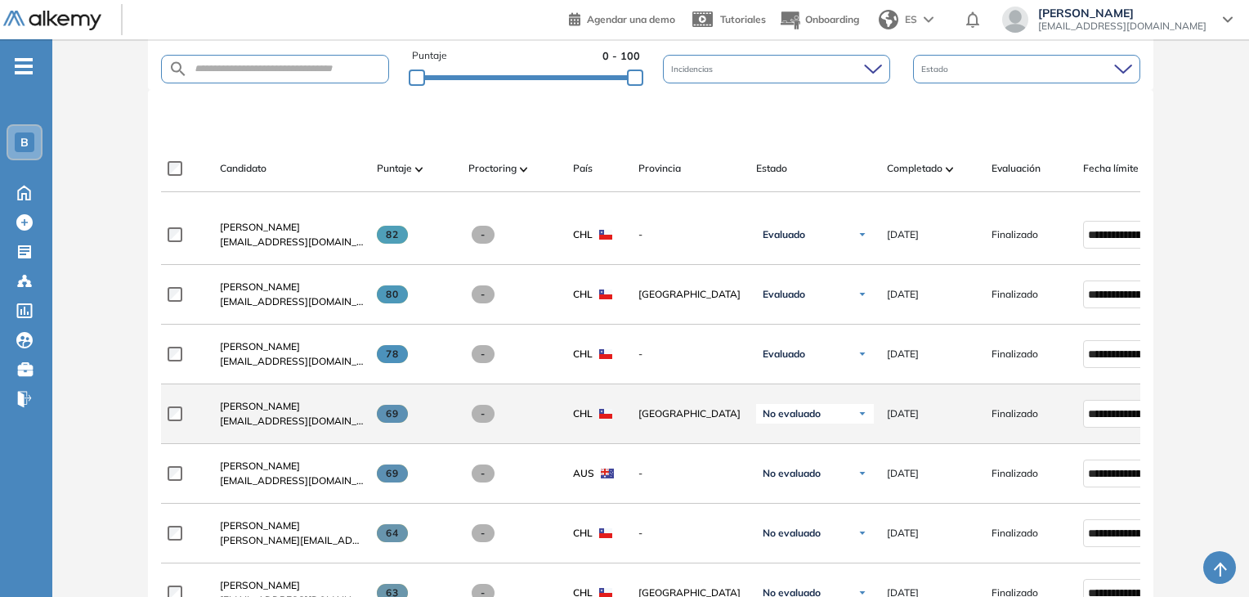
scroll to position [507, 0]
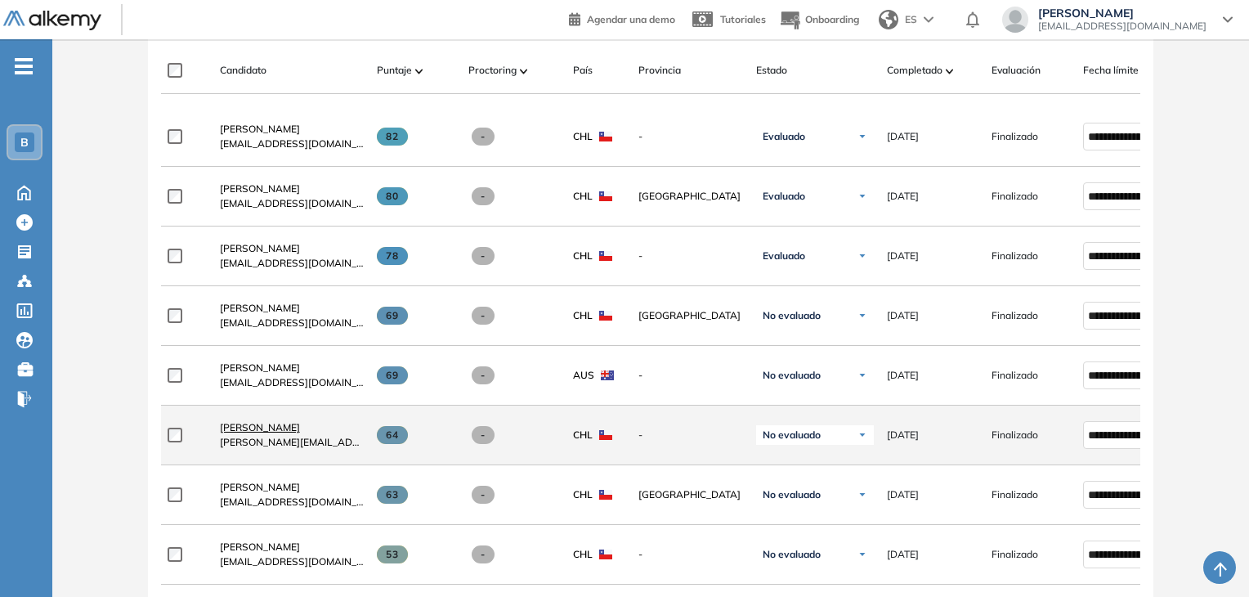
click at [258, 432] on span "Francisca Burgos" at bounding box center [260, 427] width 80 height 12
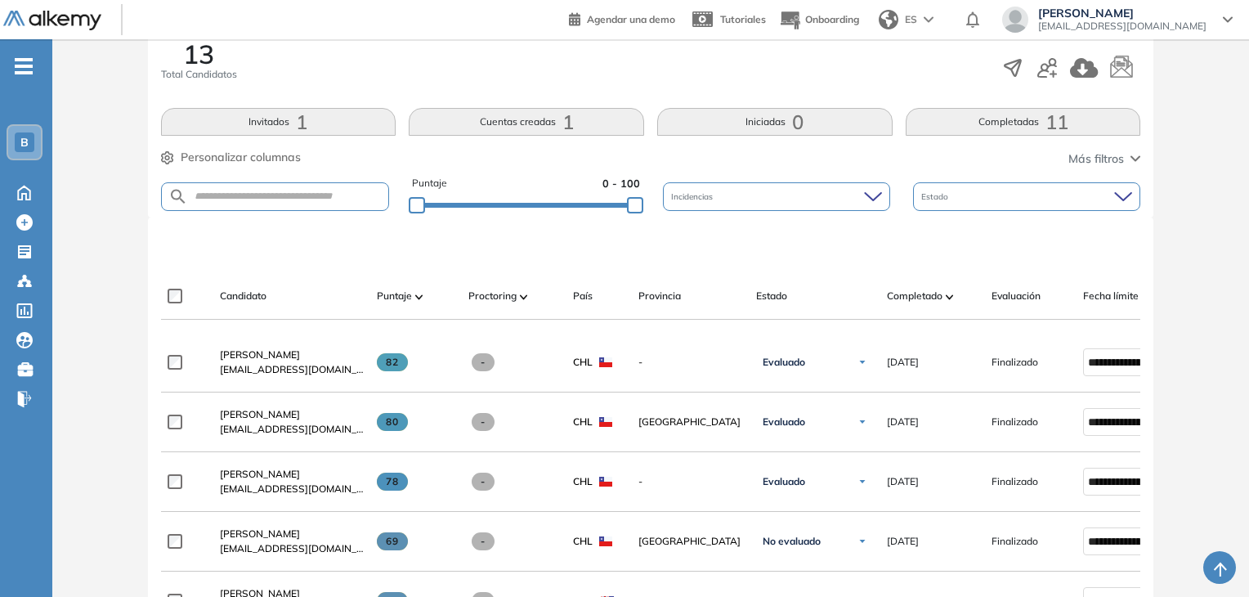
scroll to position [327, 0]
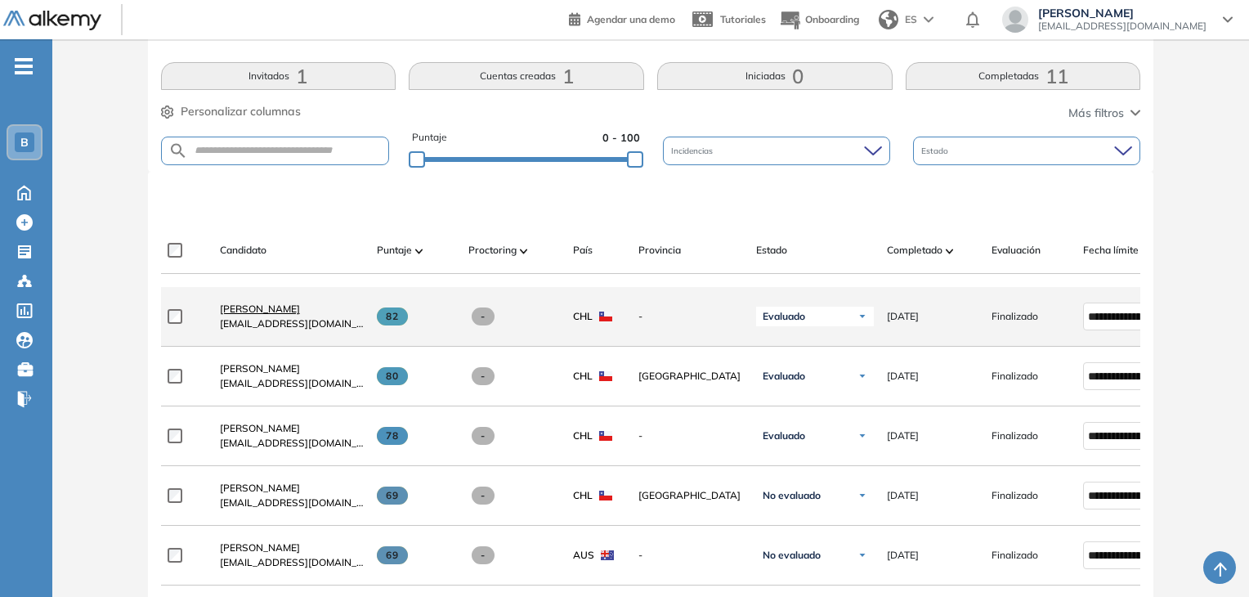
click at [261, 315] on span "Nicolas Claro" at bounding box center [260, 309] width 80 height 12
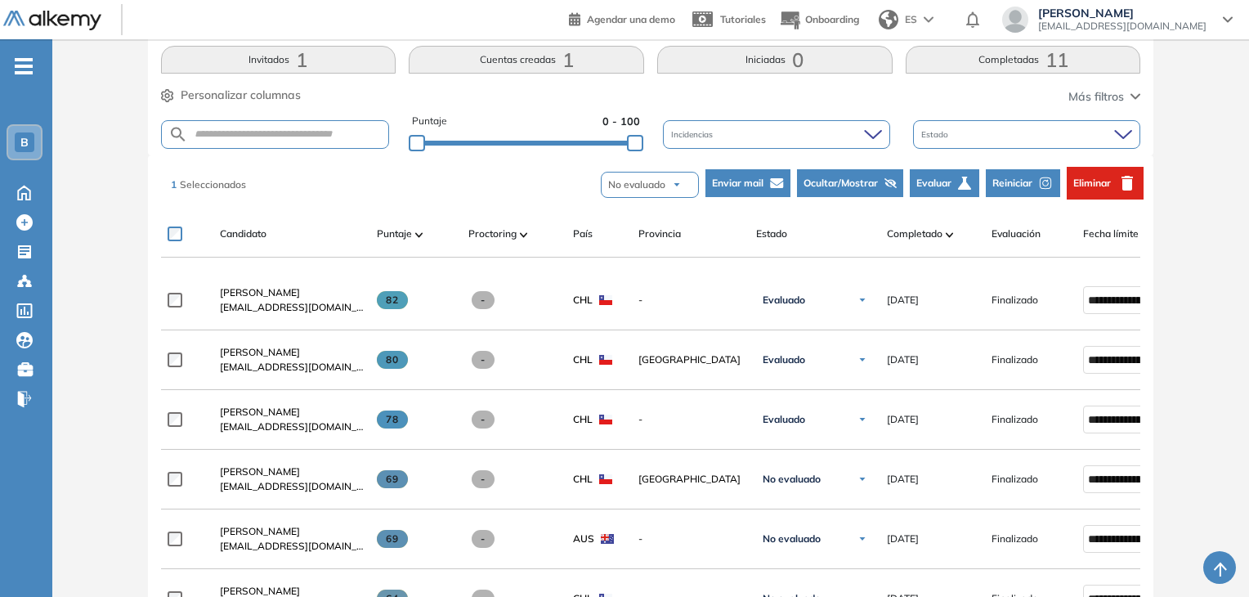
scroll to position [343, 0]
click at [1093, 186] on span "Eliminar" at bounding box center [1093, 184] width 38 height 15
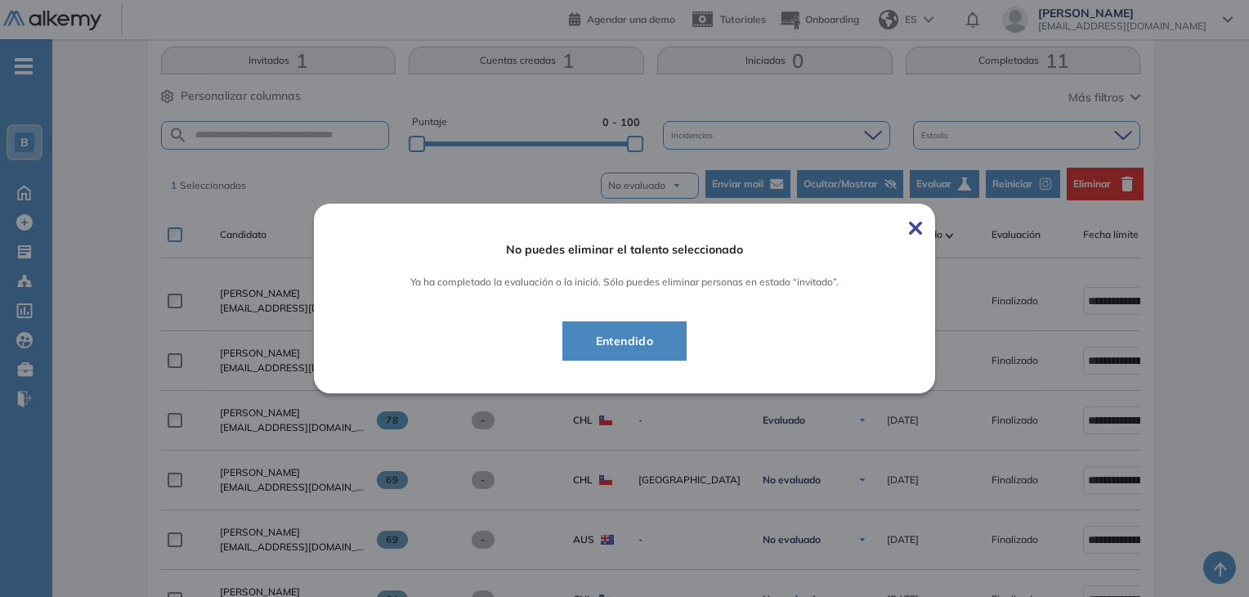
click at [646, 338] on span "Entendido" at bounding box center [625, 341] width 84 height 20
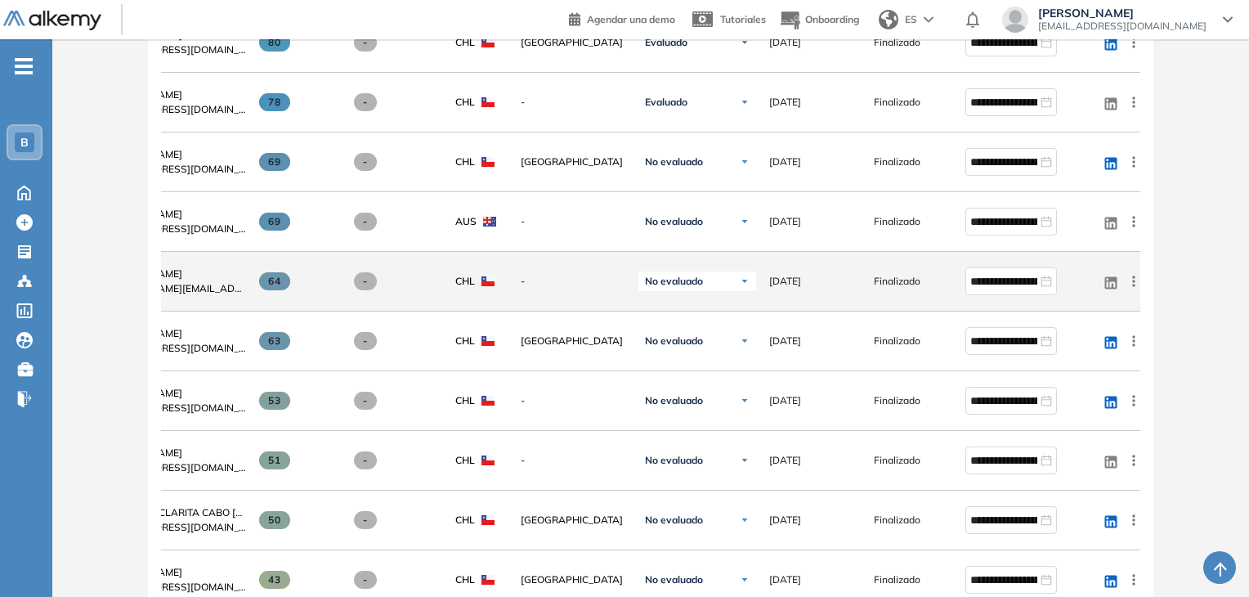
scroll to position [633, 0]
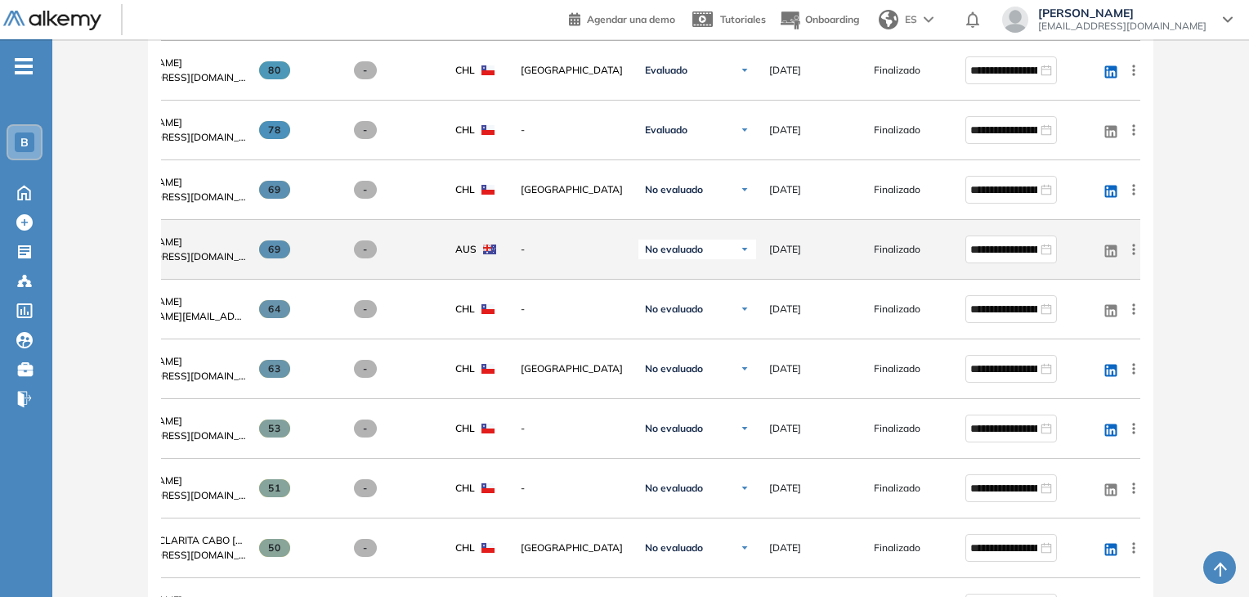
click at [1134, 256] on icon at bounding box center [1134, 249] width 16 height 16
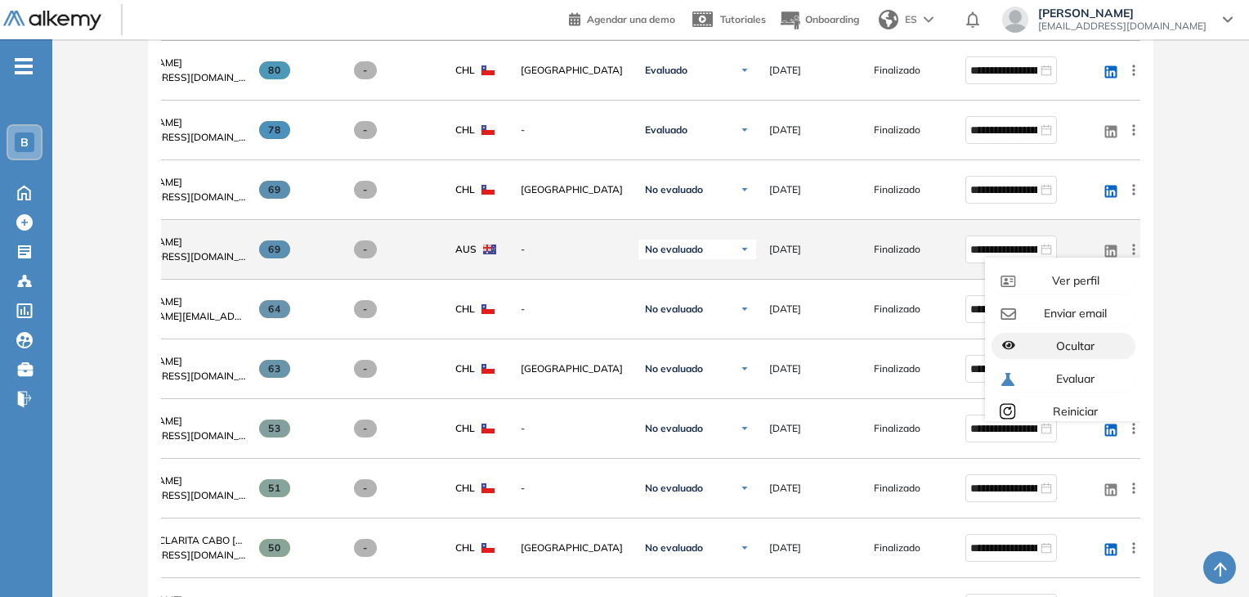
click at [1098, 351] on div "Ocultar" at bounding box center [1074, 346] width 109 height 18
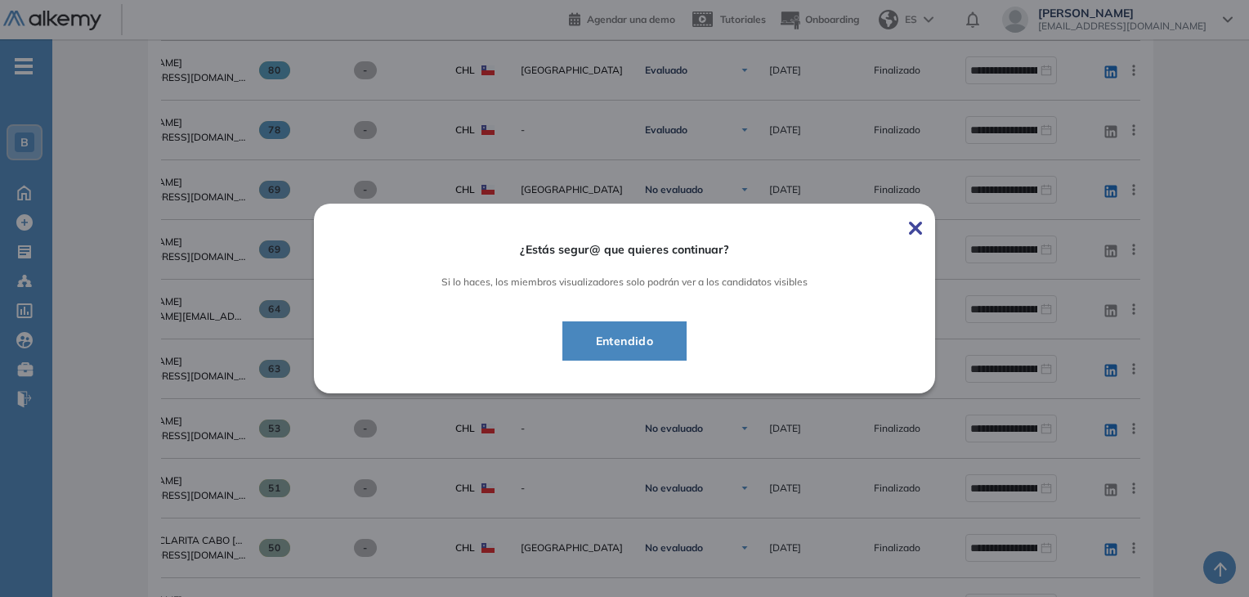
click at [627, 343] on span "Entendido" at bounding box center [625, 341] width 84 height 20
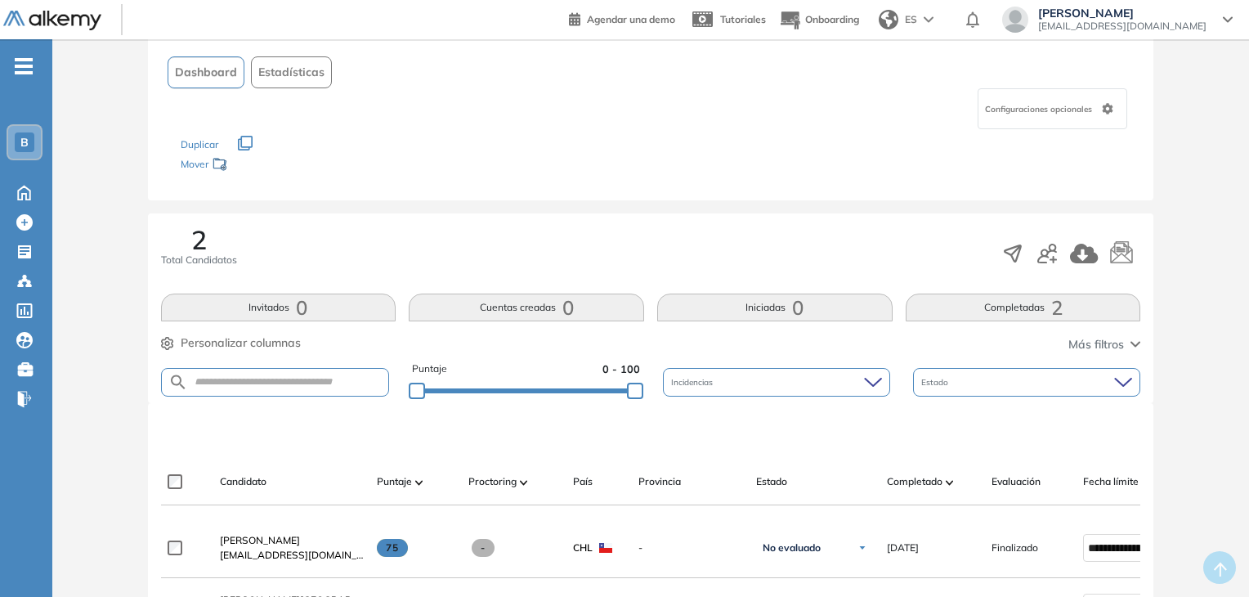
scroll to position [245, 0]
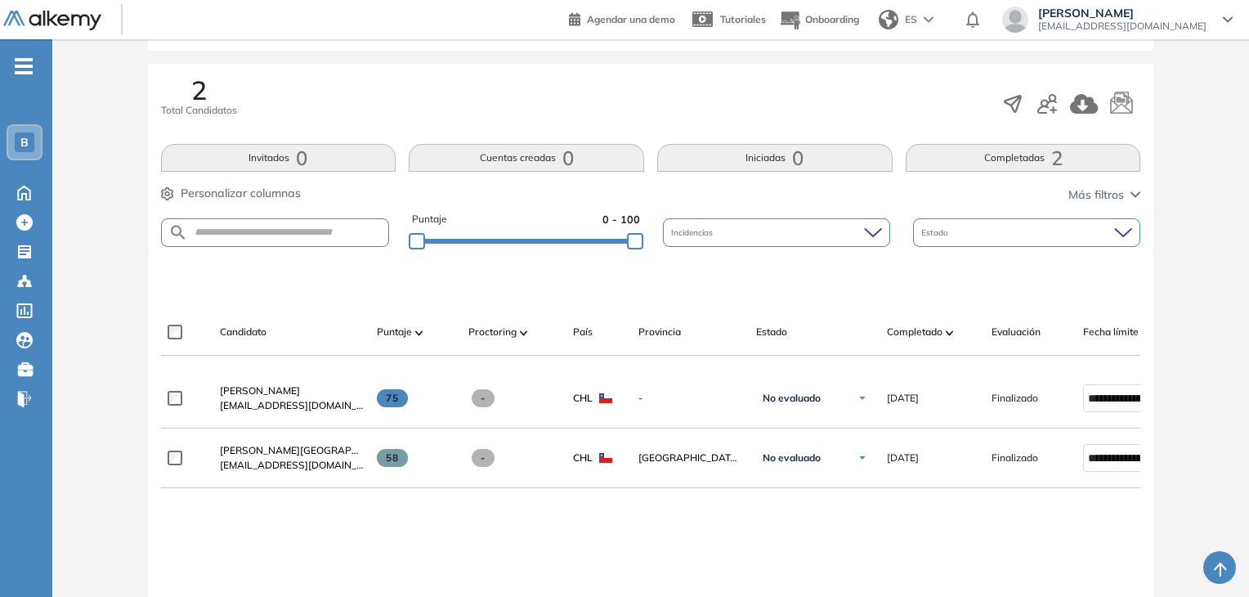
click at [1194, 17] on span "[PERSON_NAME]" at bounding box center [1122, 13] width 168 height 13
